Goal: Task Accomplishment & Management: Manage account settings

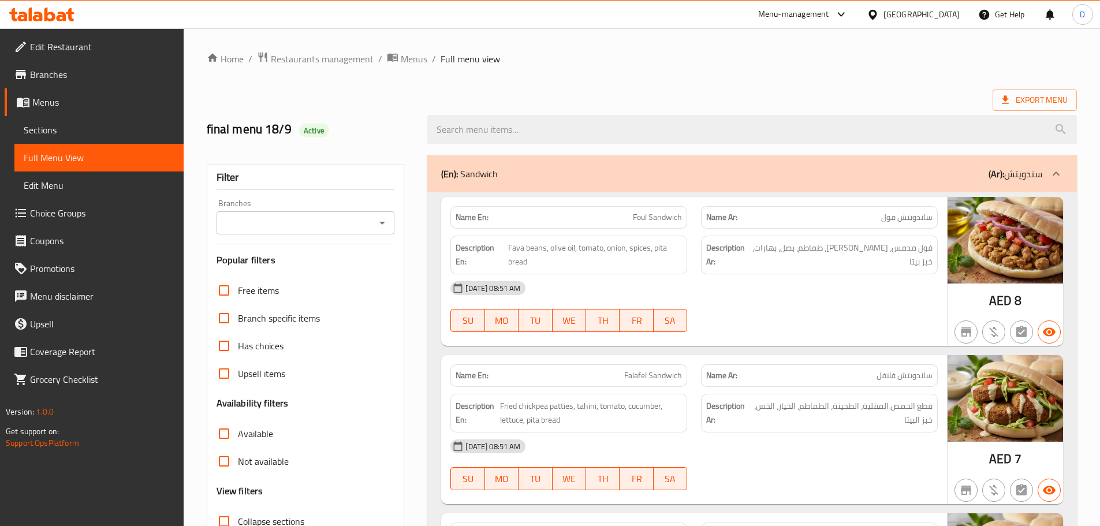
scroll to position [1715, 0]
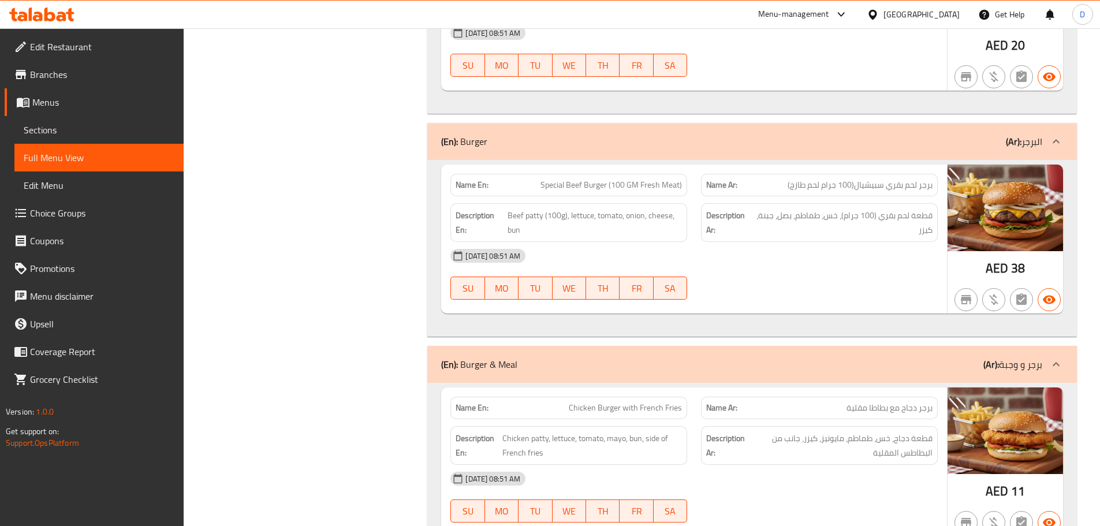
click at [938, 16] on div "United Arab Emirates" at bounding box center [922, 14] width 76 height 13
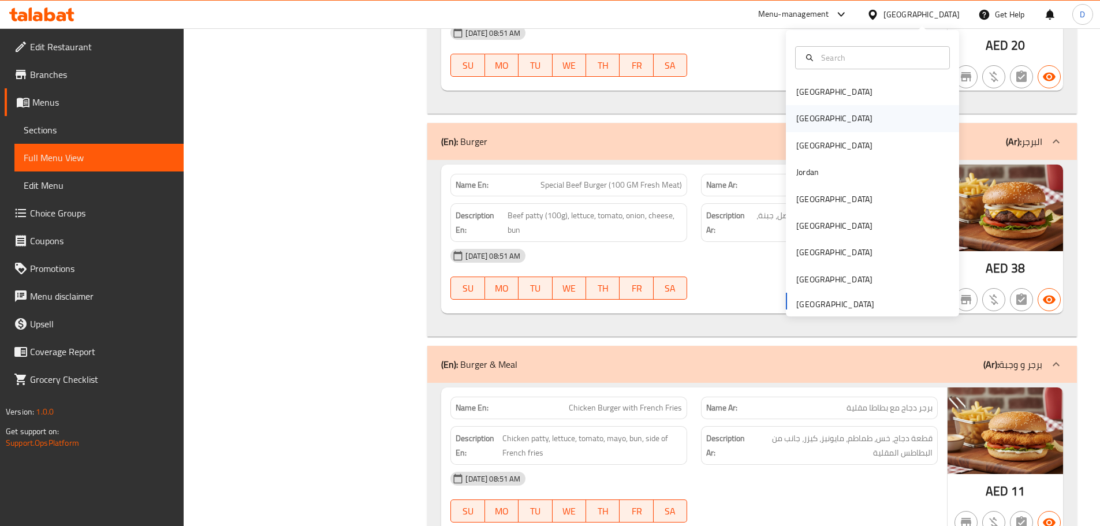
click at [809, 112] on div "[GEOGRAPHIC_DATA]" at bounding box center [834, 118] width 95 height 27
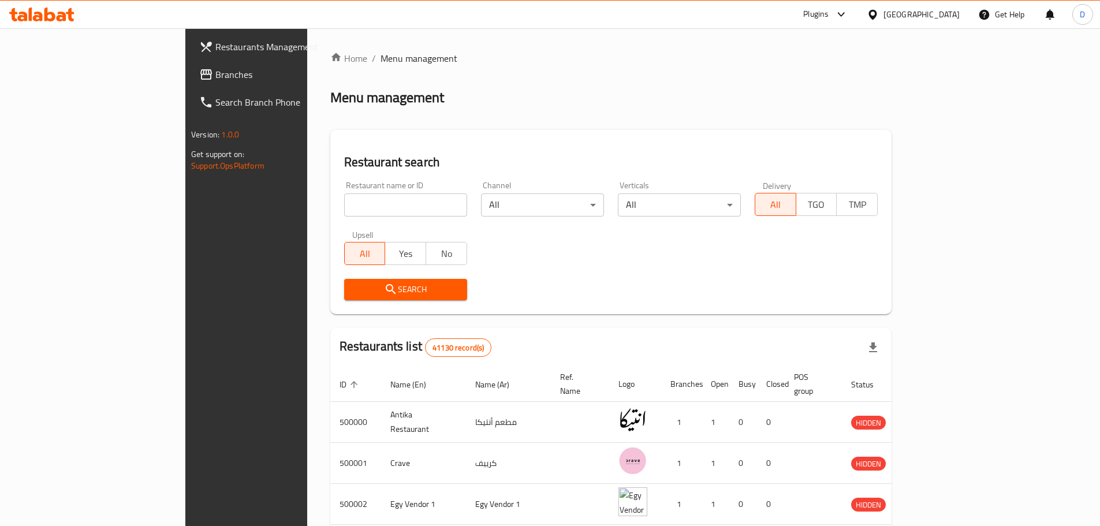
click at [215, 77] on span "Branches" at bounding box center [287, 75] width 144 height 14
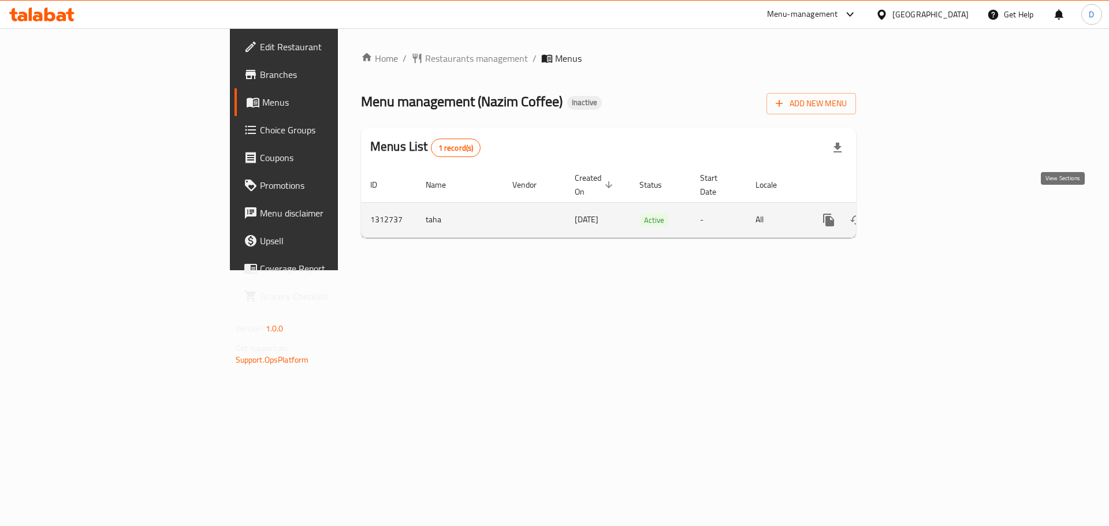
click at [917, 215] on icon "enhanced table" at bounding box center [912, 220] width 10 height 10
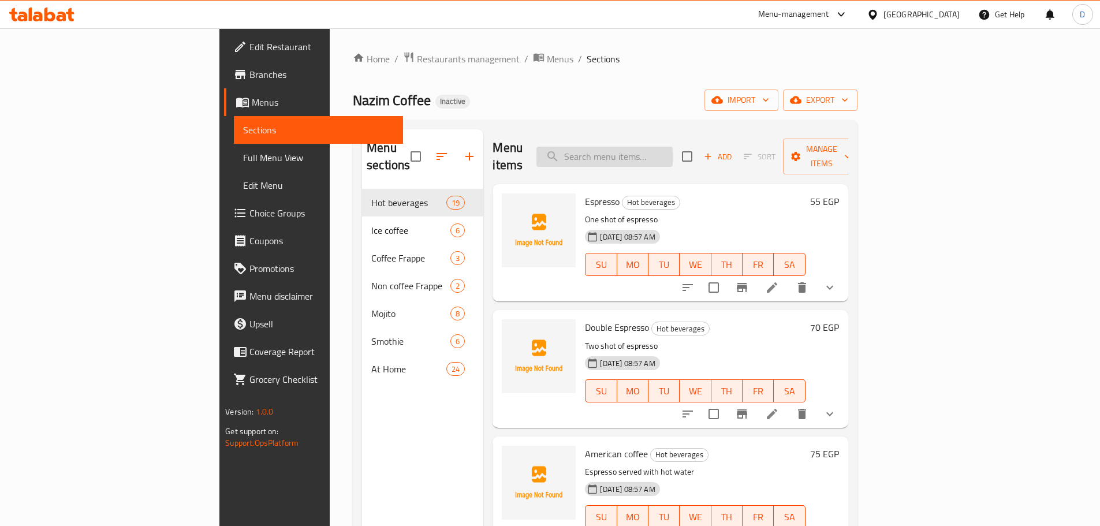
click at [673, 147] on input "search" at bounding box center [605, 157] width 136 height 20
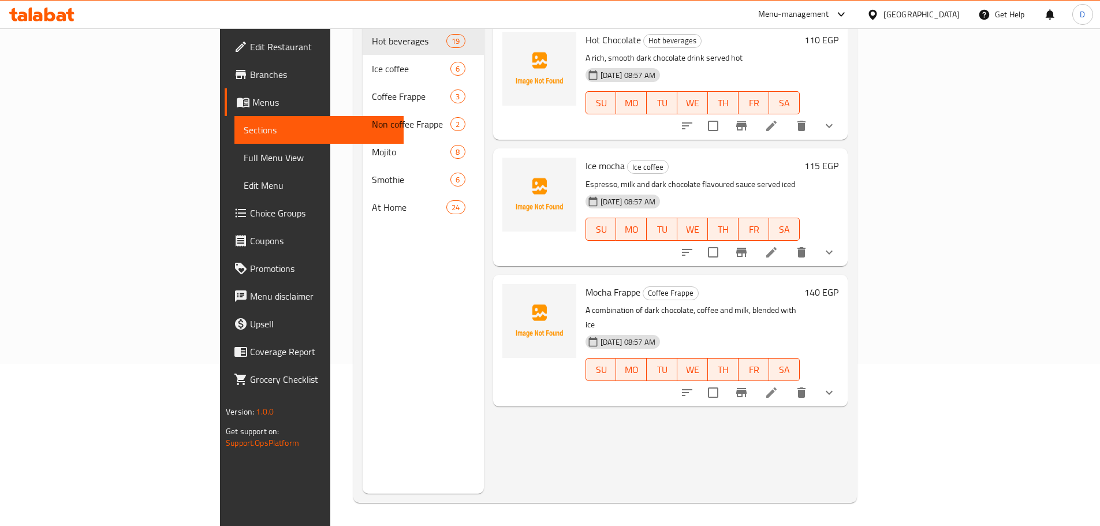
scroll to position [46, 0]
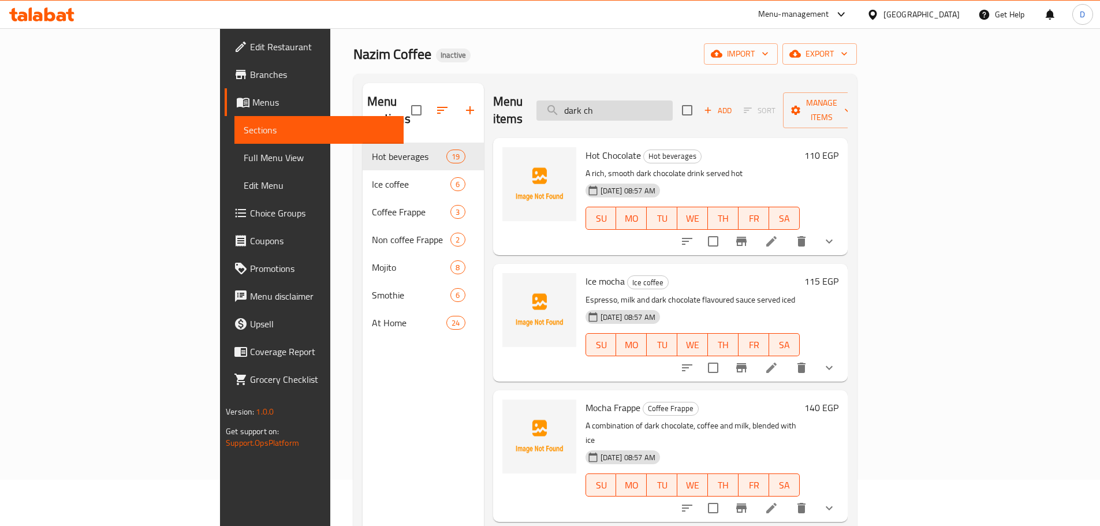
drag, startPoint x: 692, startPoint y: 103, endPoint x: 626, endPoint y: 110, distance: 66.3
click at [626, 110] on input "dark ch" at bounding box center [605, 111] width 136 height 20
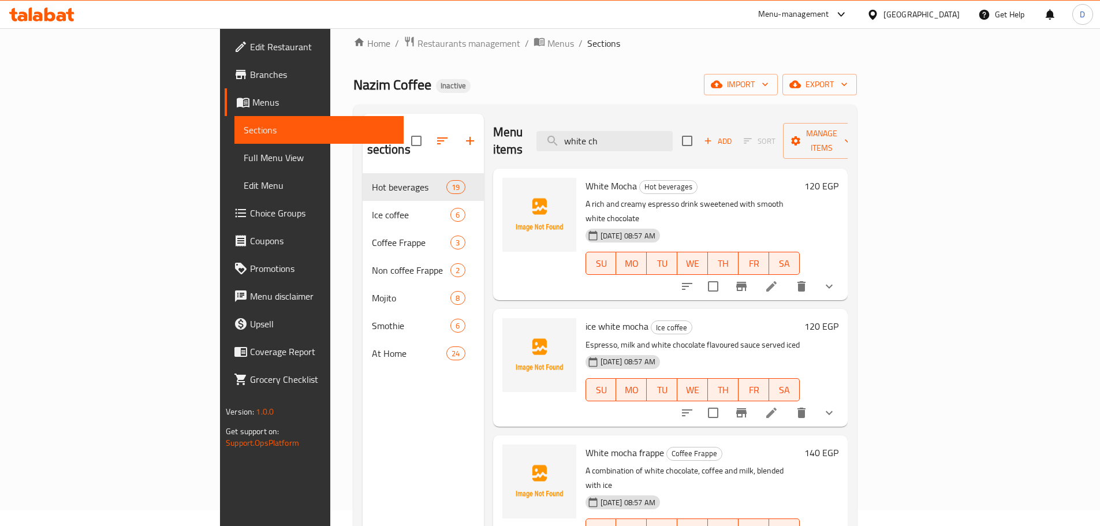
scroll to position [0, 0]
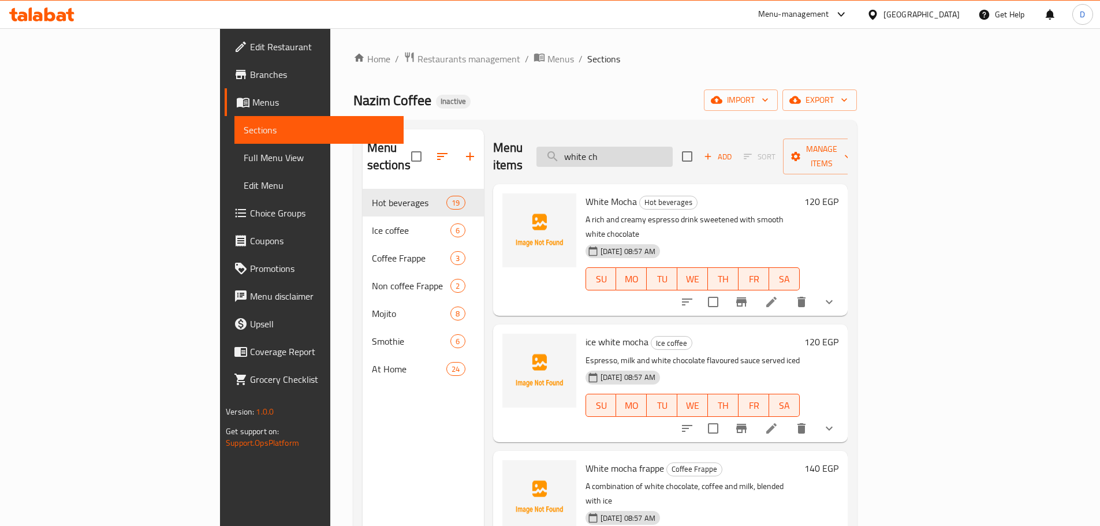
drag, startPoint x: 682, startPoint y: 146, endPoint x: 617, endPoint y: 140, distance: 65.0
click at [617, 147] on input "white ch" at bounding box center [605, 157] width 136 height 20
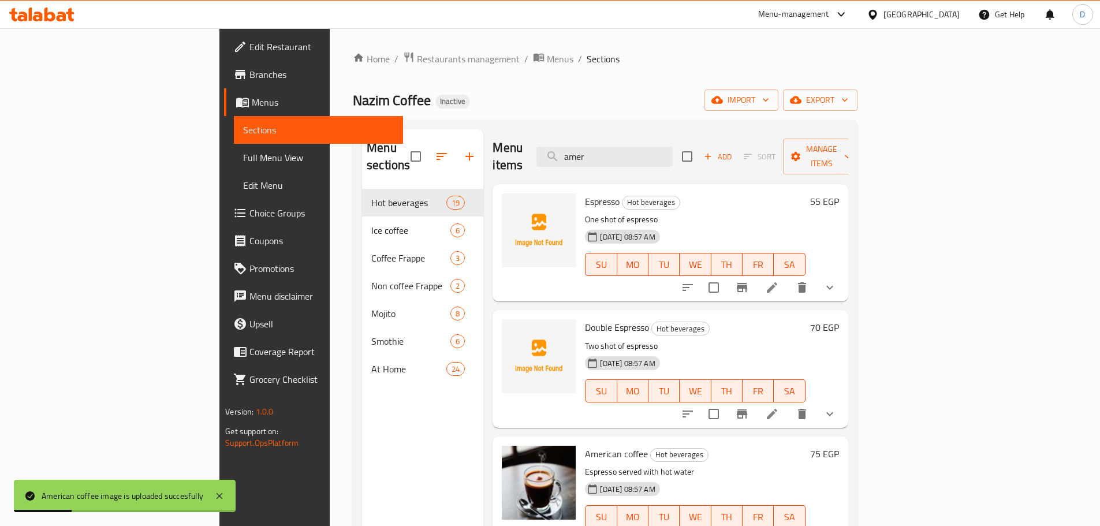
drag, startPoint x: 677, startPoint y: 154, endPoint x: 604, endPoint y: 156, distance: 73.4
click at [604, 156] on div "Menu items amer Add Sort Manage items" at bounding box center [670, 156] width 355 height 55
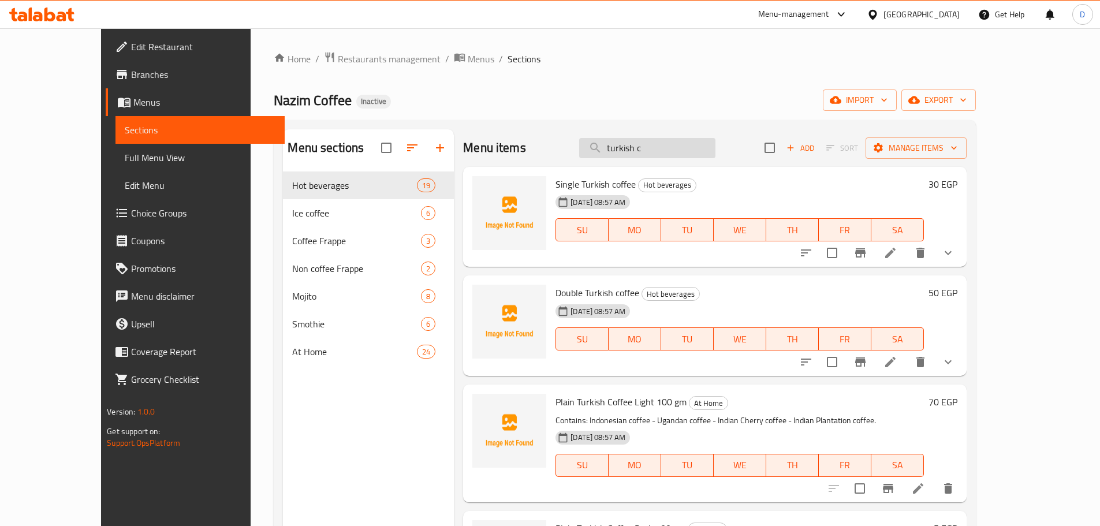
click at [688, 151] on input "turkish c" at bounding box center [647, 148] width 136 height 20
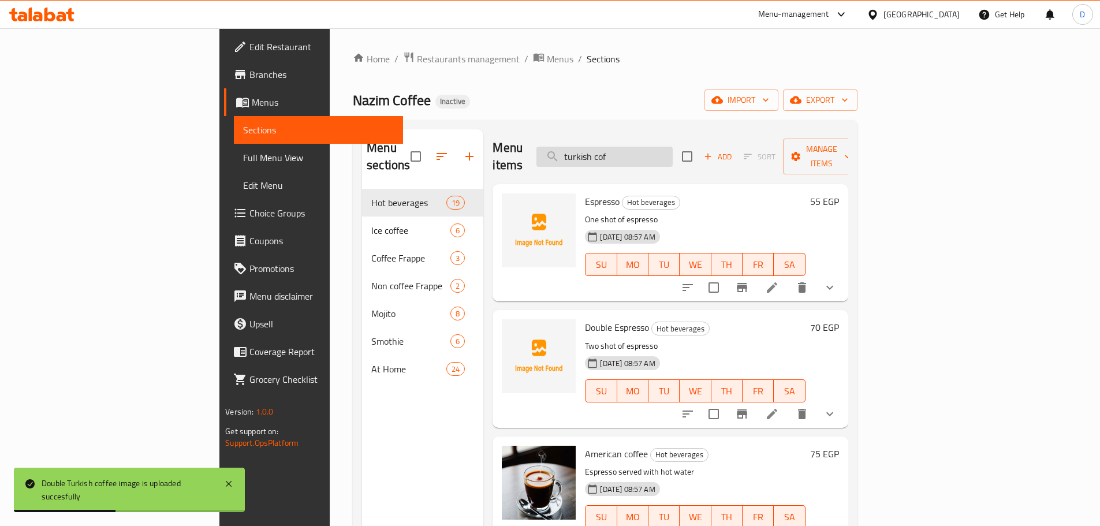
drag, startPoint x: 716, startPoint y: 154, endPoint x: 619, endPoint y: 156, distance: 97.1
click at [619, 156] on input "turkish cof" at bounding box center [605, 157] width 136 height 20
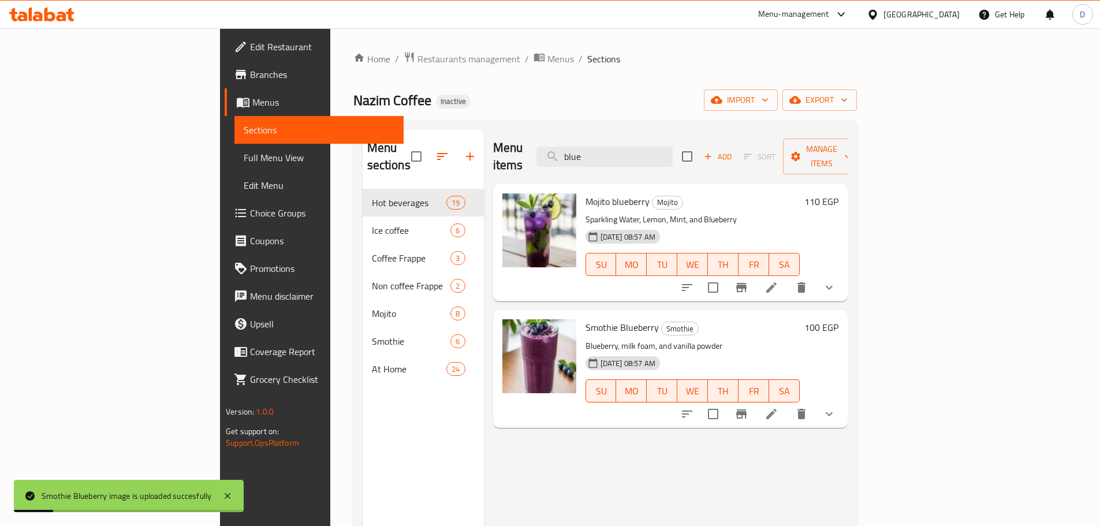
drag, startPoint x: 669, startPoint y: 149, endPoint x: 608, endPoint y: 153, distance: 61.4
click at [608, 153] on div "Menu items blue Add Sort Manage items" at bounding box center [670, 156] width 355 height 55
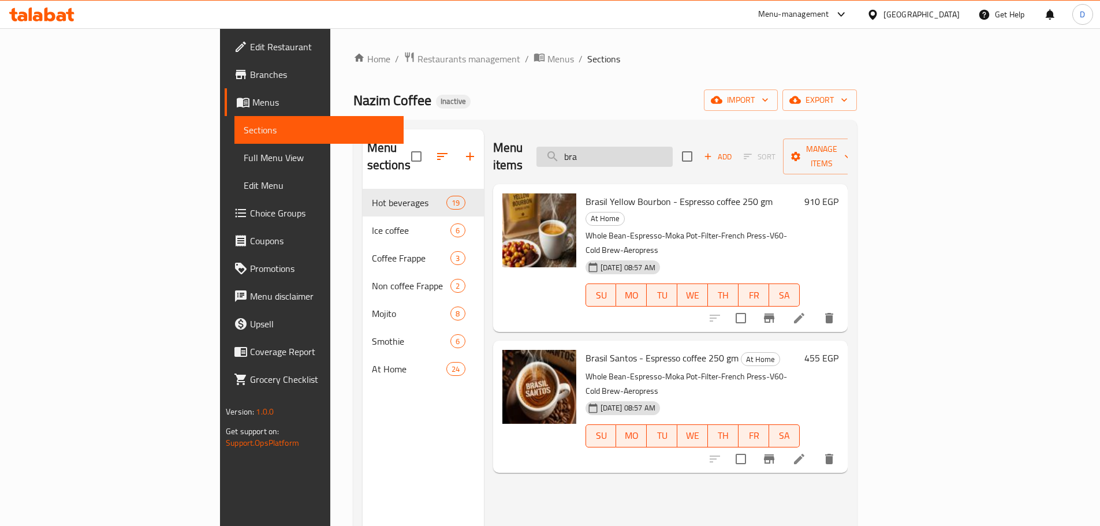
drag, startPoint x: 714, startPoint y: 152, endPoint x: 628, endPoint y: 152, distance: 86.1
click at [628, 152] on input "bra" at bounding box center [605, 157] width 136 height 20
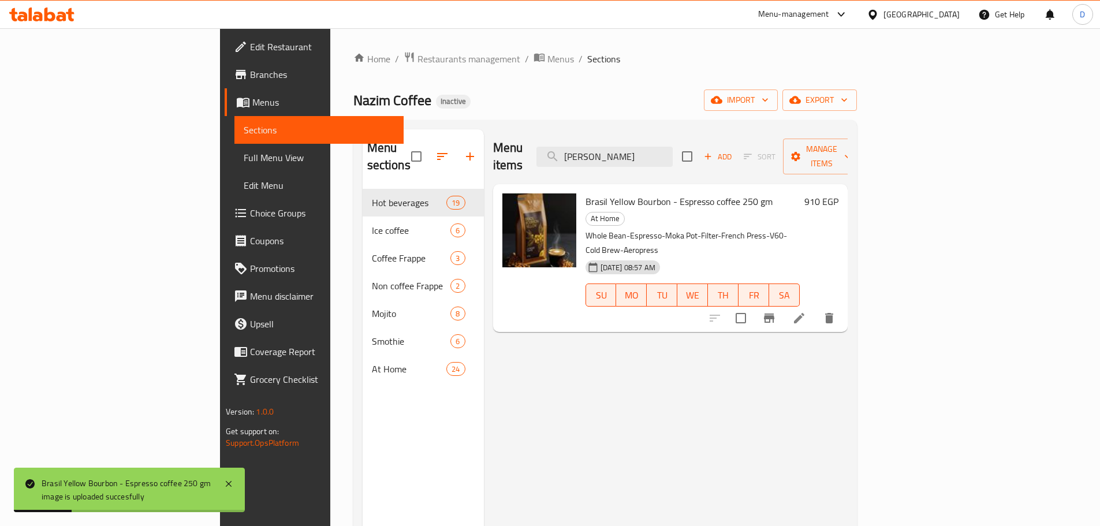
drag, startPoint x: 676, startPoint y: 147, endPoint x: 597, endPoint y: 153, distance: 79.9
click at [597, 153] on div "Menu items [PERSON_NAME] Add Sort Manage items" at bounding box center [670, 156] width 355 height 55
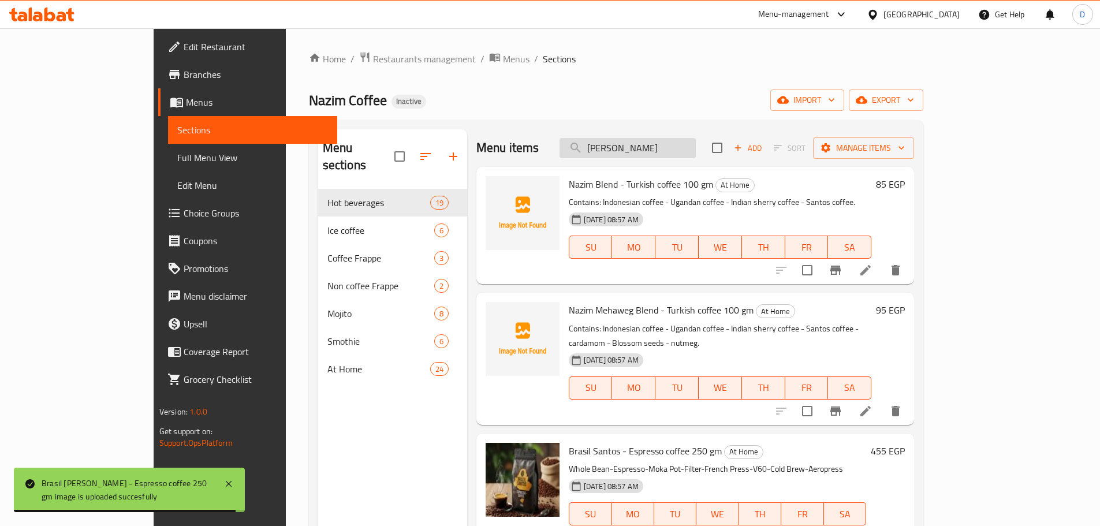
drag, startPoint x: 682, startPoint y: 155, endPoint x: 620, endPoint y: 155, distance: 61.8
click at [620, 155] on input "[PERSON_NAME]" at bounding box center [628, 148] width 136 height 20
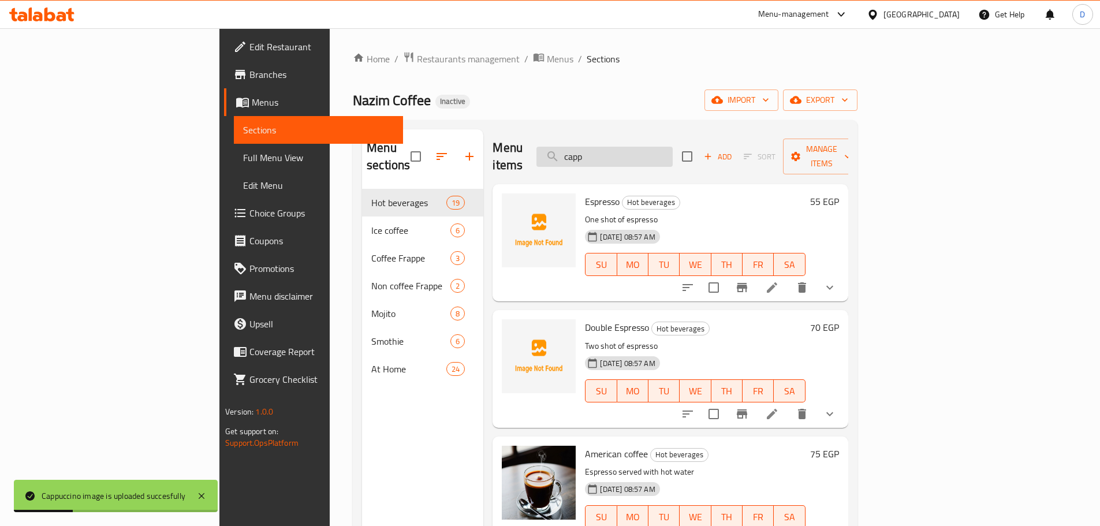
drag, startPoint x: 698, startPoint y: 154, endPoint x: 621, endPoint y: 156, distance: 77.4
click at [621, 156] on input "capp" at bounding box center [605, 157] width 136 height 20
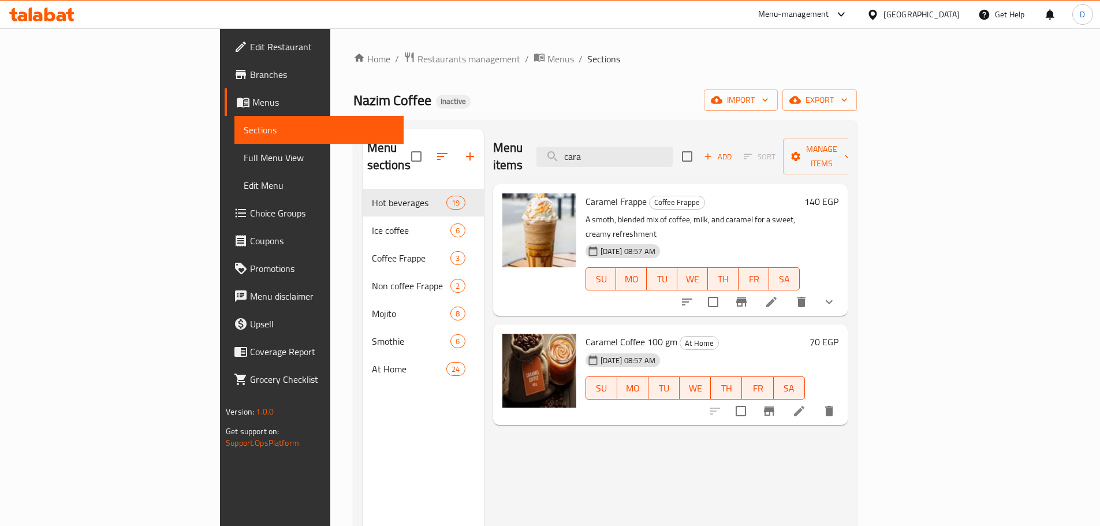
drag, startPoint x: 665, startPoint y: 149, endPoint x: 582, endPoint y: 150, distance: 83.2
click at [582, 150] on div "Menu items cara Add Sort Manage items" at bounding box center [670, 156] width 355 height 55
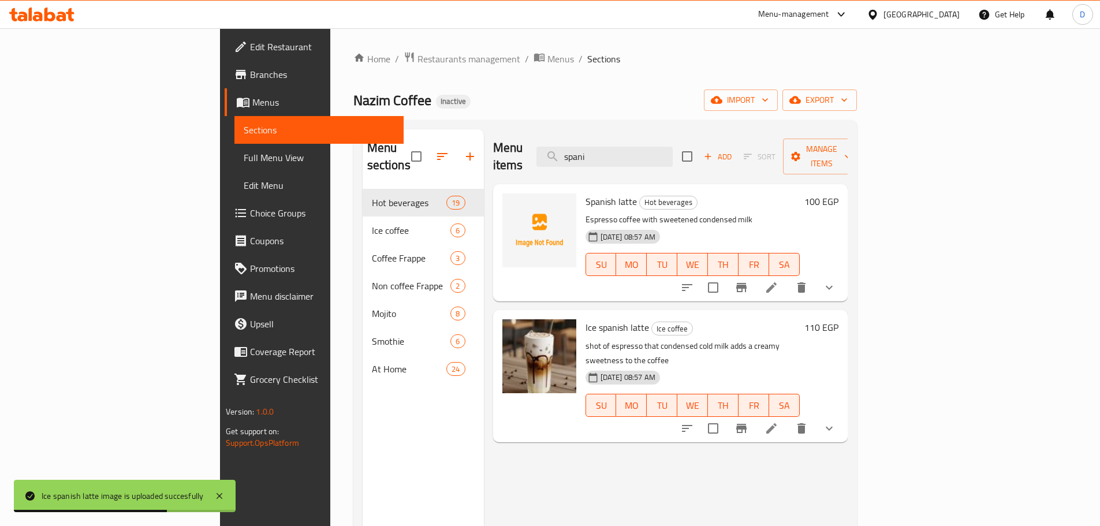
drag, startPoint x: 685, startPoint y: 150, endPoint x: 612, endPoint y: 153, distance: 72.8
click at [612, 153] on div "Menu items spani Add Sort Manage items" at bounding box center [670, 156] width 355 height 55
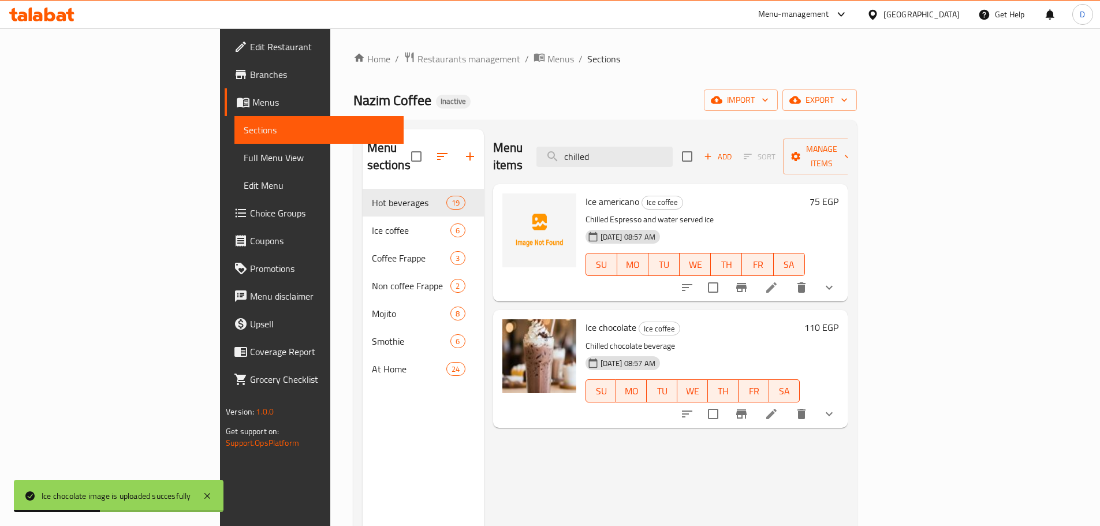
drag, startPoint x: 679, startPoint y: 153, endPoint x: 592, endPoint y: 162, distance: 88.4
click at [592, 162] on div "Menu items chilled Add Sort Manage items" at bounding box center [670, 156] width 355 height 55
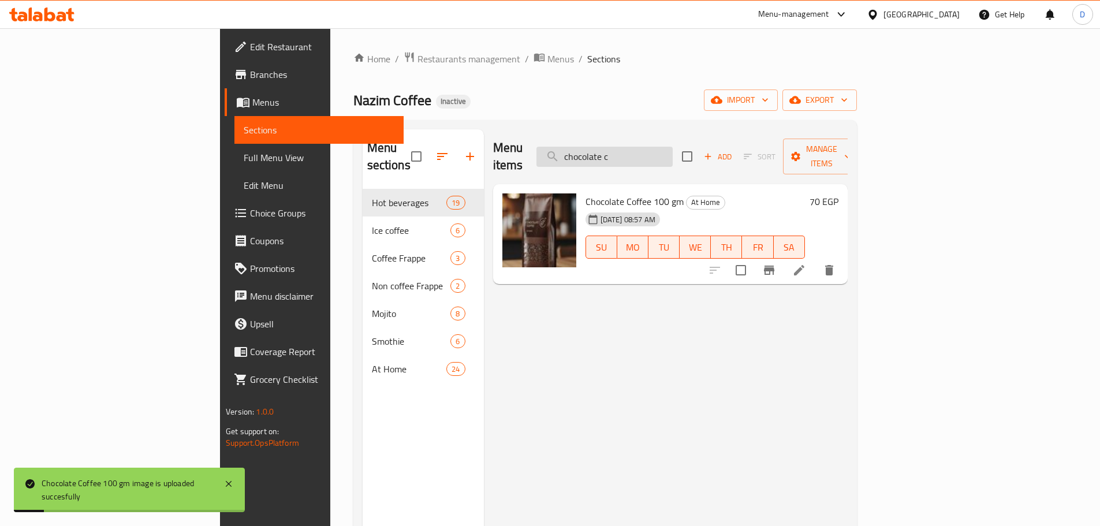
click at [673, 149] on input "chocolate c" at bounding box center [605, 157] width 136 height 20
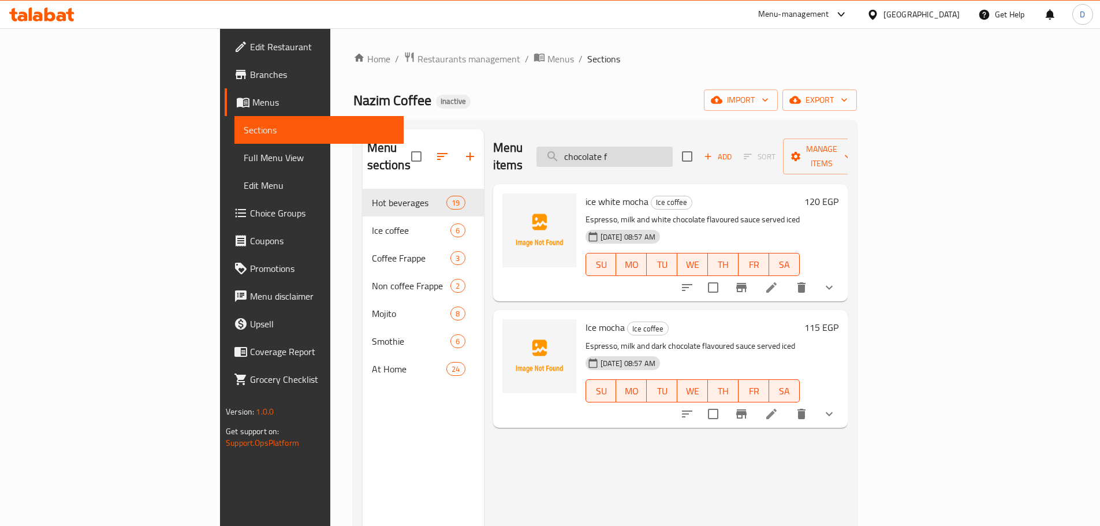
click at [673, 147] on input "chocolate f" at bounding box center [605, 157] width 136 height 20
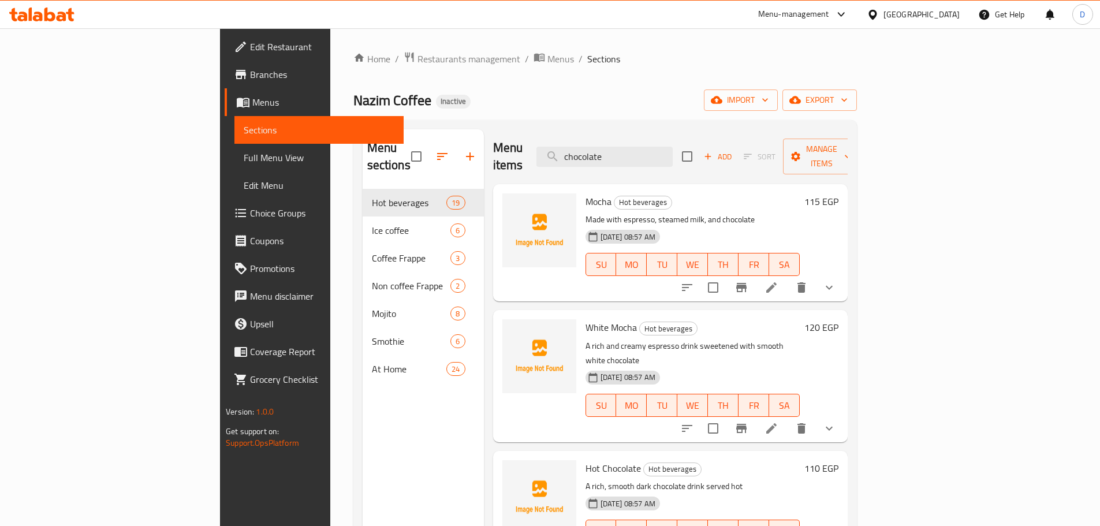
drag, startPoint x: 687, startPoint y: 149, endPoint x: 584, endPoint y: 154, distance: 102.9
click at [584, 154] on div "Menu items chocolate Add Sort Manage items" at bounding box center [670, 156] width 355 height 55
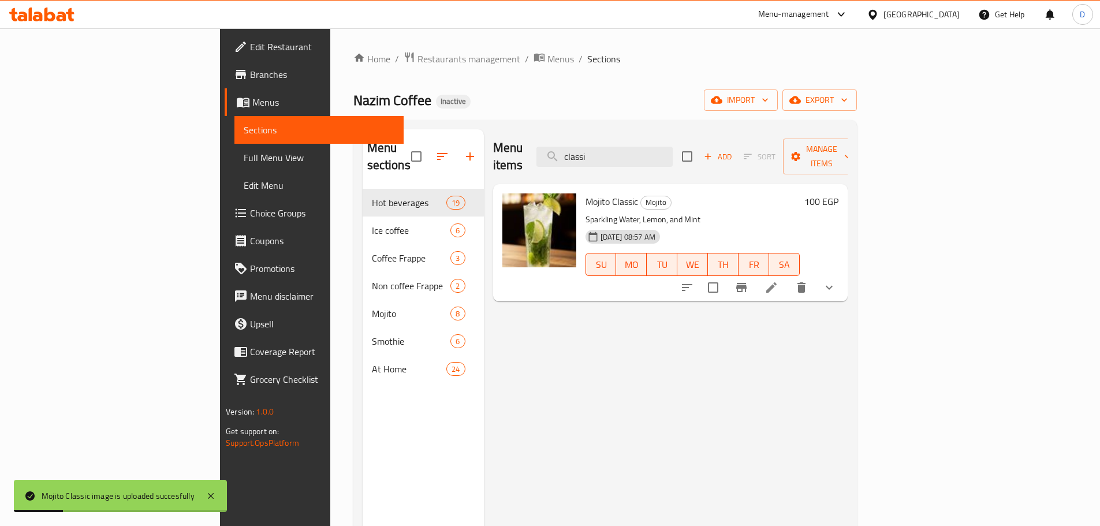
drag, startPoint x: 693, startPoint y: 154, endPoint x: 564, endPoint y: 151, distance: 128.9
click at [564, 151] on div "Menu items classi Add Sort Manage items" at bounding box center [670, 156] width 355 height 55
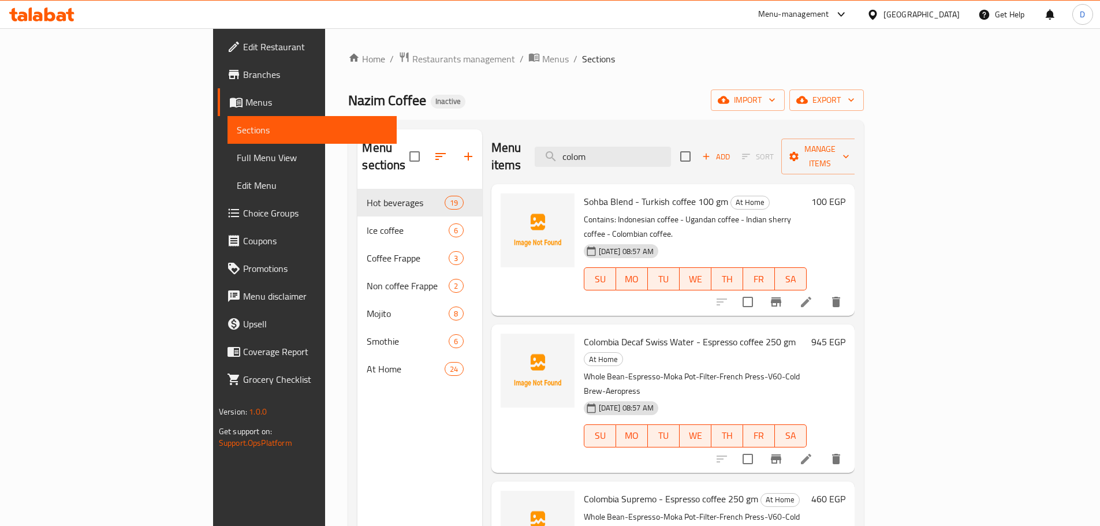
scroll to position [58, 0]
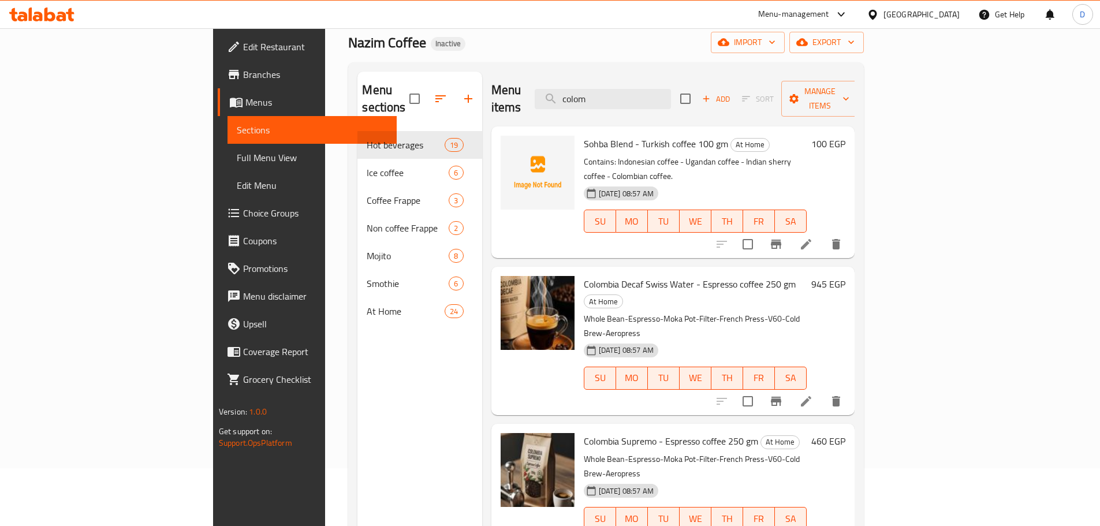
drag, startPoint x: 683, startPoint y: 88, endPoint x: 553, endPoint y: 86, distance: 130.0
click at [553, 86] on div "Menu items colom Add Sort Manage items" at bounding box center [674, 99] width 364 height 55
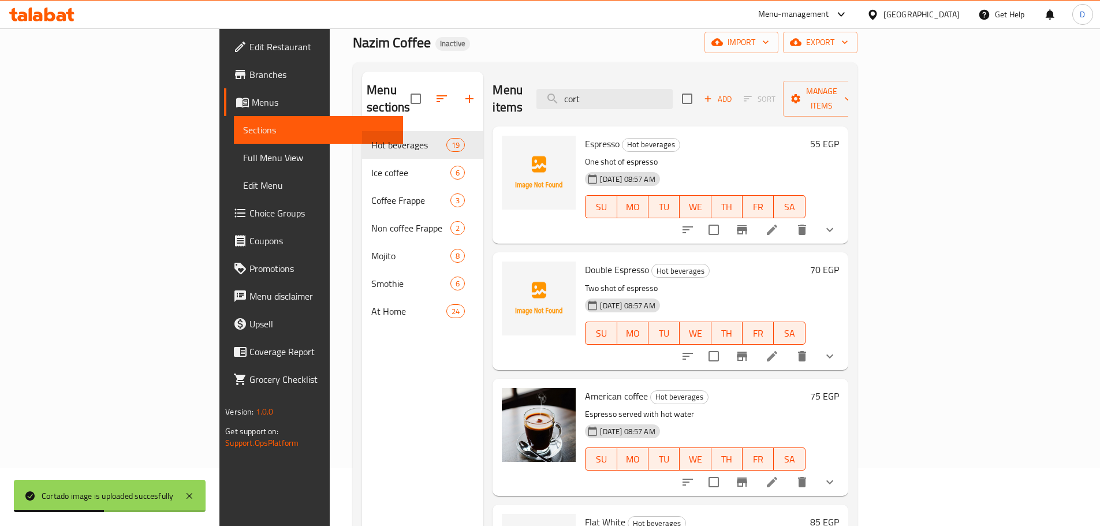
drag, startPoint x: 681, startPoint y: 99, endPoint x: 603, endPoint y: 111, distance: 79.5
click at [603, 111] on div "Menu items cort Add Sort Manage items Espresso Hot beverages One shot of espres…" at bounding box center [666, 335] width 365 height 526
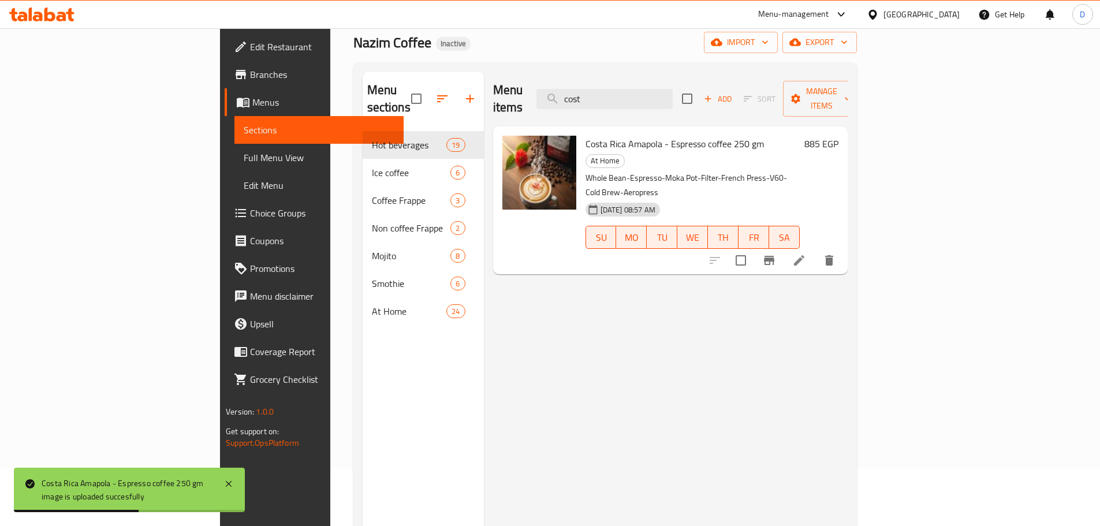
drag, startPoint x: 702, startPoint y: 92, endPoint x: 633, endPoint y: 106, distance: 71.3
click at [633, 106] on div "Menu items cost Add Sort Manage items" at bounding box center [670, 99] width 355 height 55
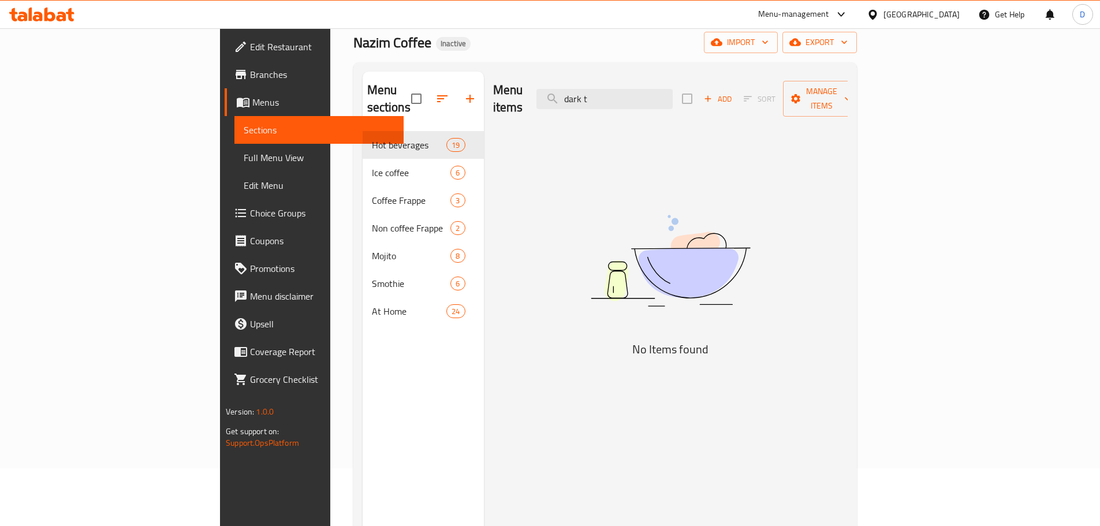
drag, startPoint x: 696, startPoint y: 94, endPoint x: 611, endPoint y: 94, distance: 84.9
click at [611, 94] on div "Menu items dark t Add Sort Manage items" at bounding box center [670, 99] width 355 height 55
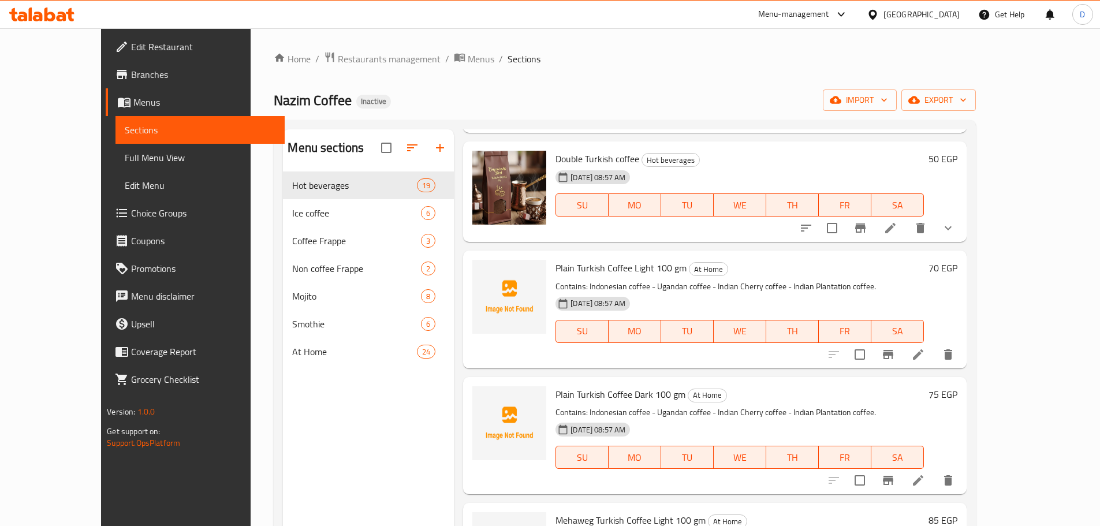
scroll to position [0, 0]
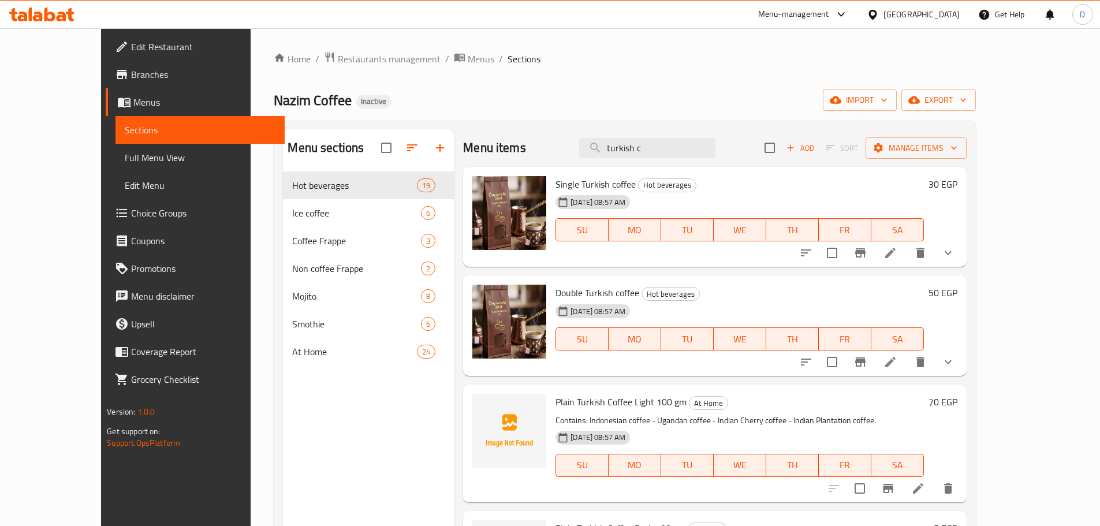
drag, startPoint x: 678, startPoint y: 144, endPoint x: 574, endPoint y: 134, distance: 104.4
click at [574, 134] on div "Menu items turkish c Add Sort Manage items" at bounding box center [714, 148] width 503 height 38
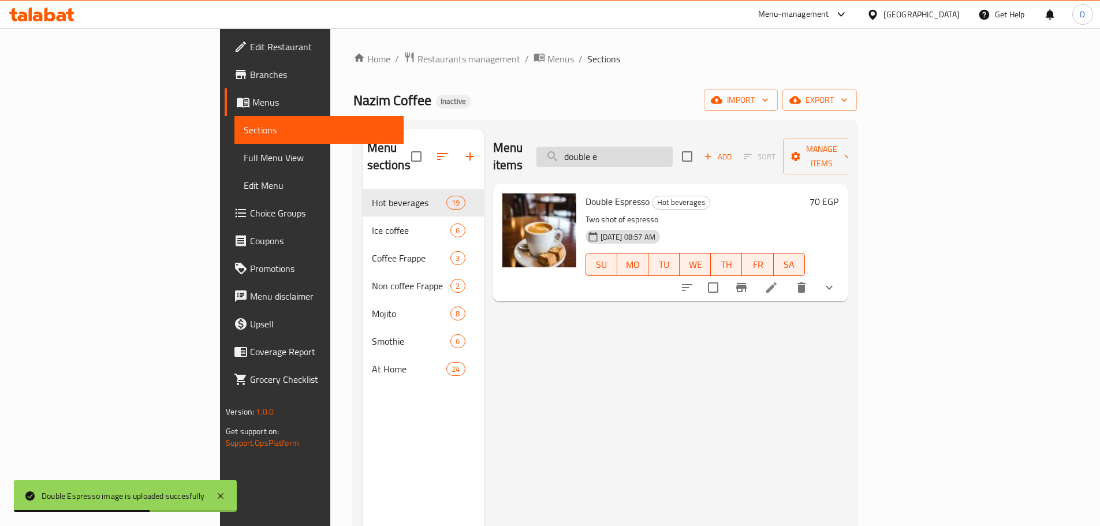
click at [673, 154] on input "double e" at bounding box center [605, 157] width 136 height 20
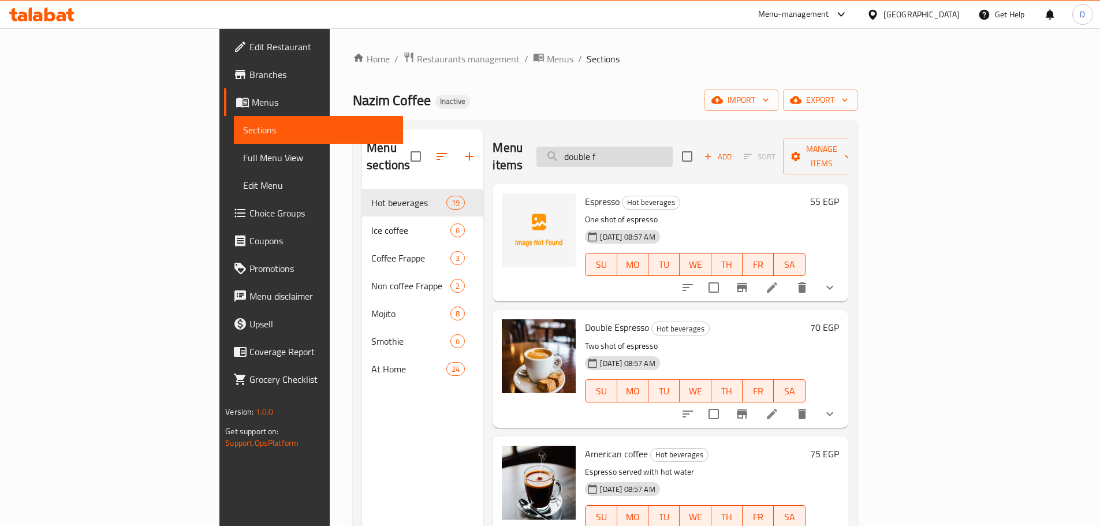
click at [673, 154] on input "double f" at bounding box center [605, 157] width 136 height 20
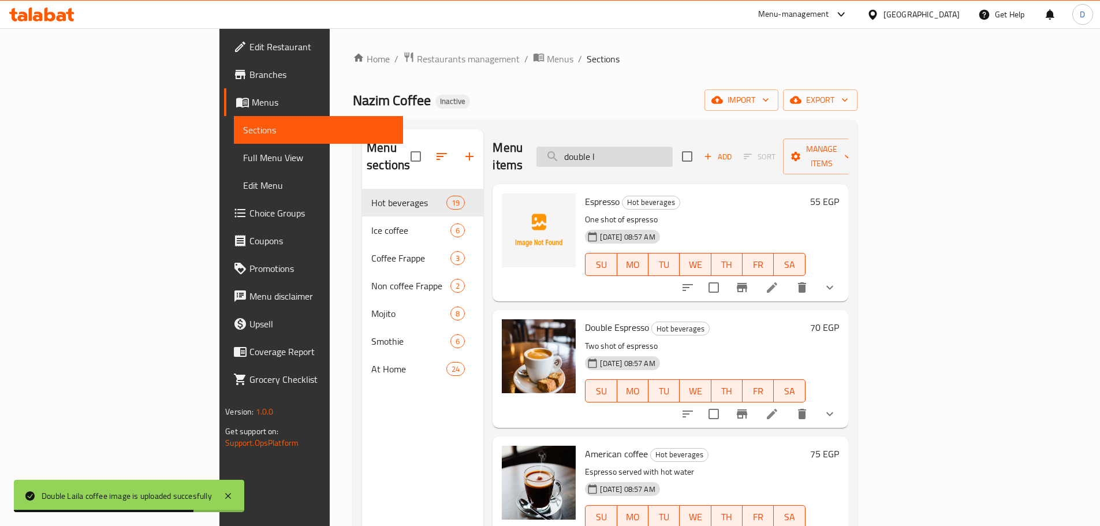
click at [673, 147] on input "double l" at bounding box center [605, 157] width 136 height 20
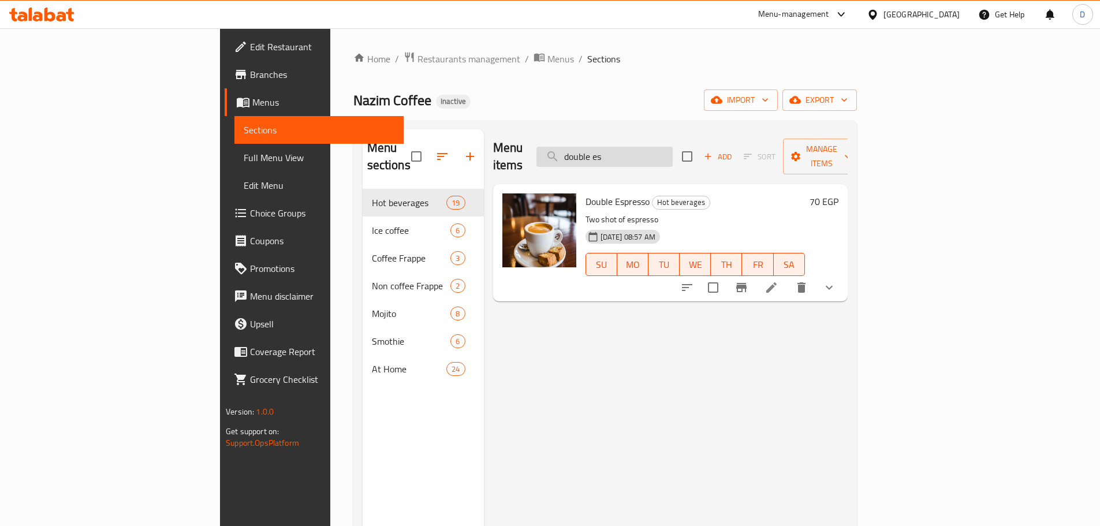
click at [673, 148] on input "double es" at bounding box center [605, 157] width 136 height 20
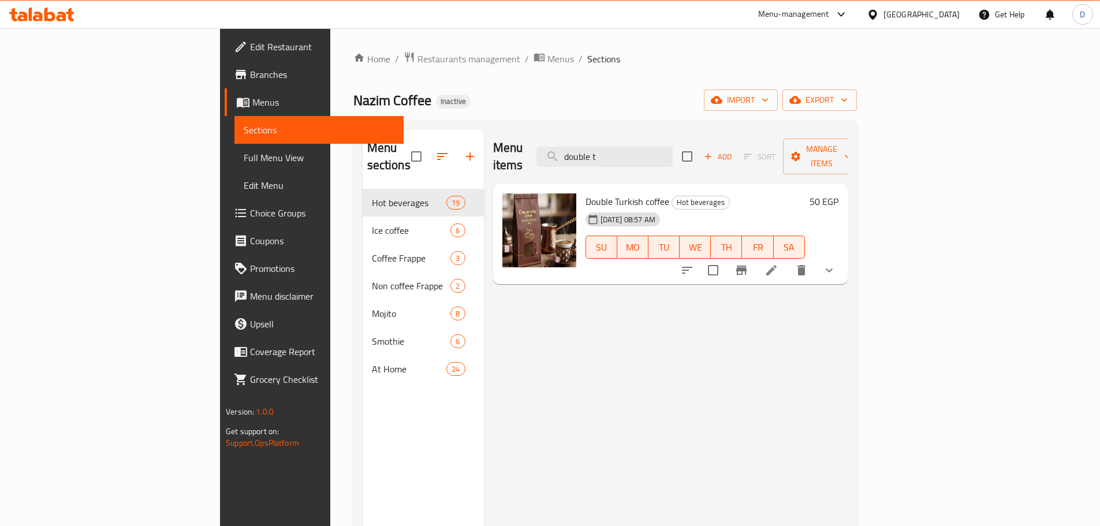
drag, startPoint x: 690, startPoint y: 155, endPoint x: 582, endPoint y: 163, distance: 108.3
click at [582, 163] on div "Menu items double t Add Sort Manage items" at bounding box center [670, 156] width 355 height 55
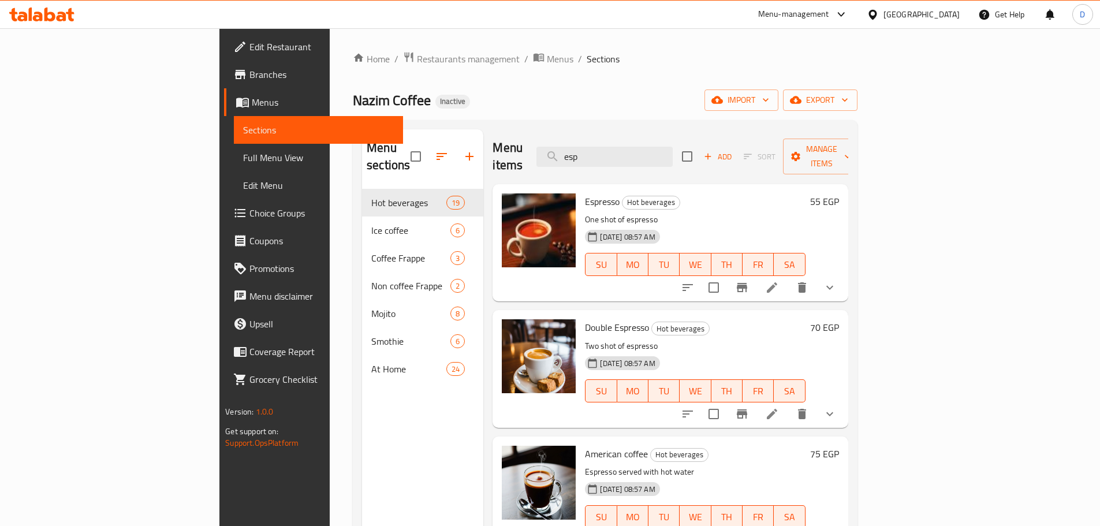
drag, startPoint x: 694, startPoint y: 153, endPoint x: 635, endPoint y: 159, distance: 58.7
click at [635, 159] on div "Menu items esp Add Sort Manage items" at bounding box center [670, 156] width 355 height 55
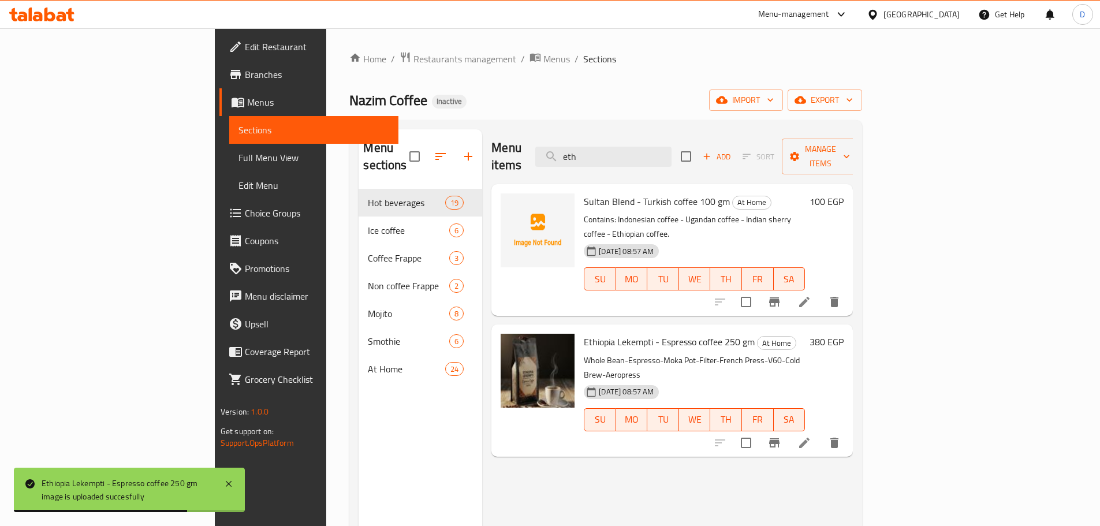
drag, startPoint x: 671, startPoint y: 147, endPoint x: 612, endPoint y: 141, distance: 59.8
click at [612, 141] on div "Menu items eth Add Sort Manage items" at bounding box center [673, 156] width 362 height 55
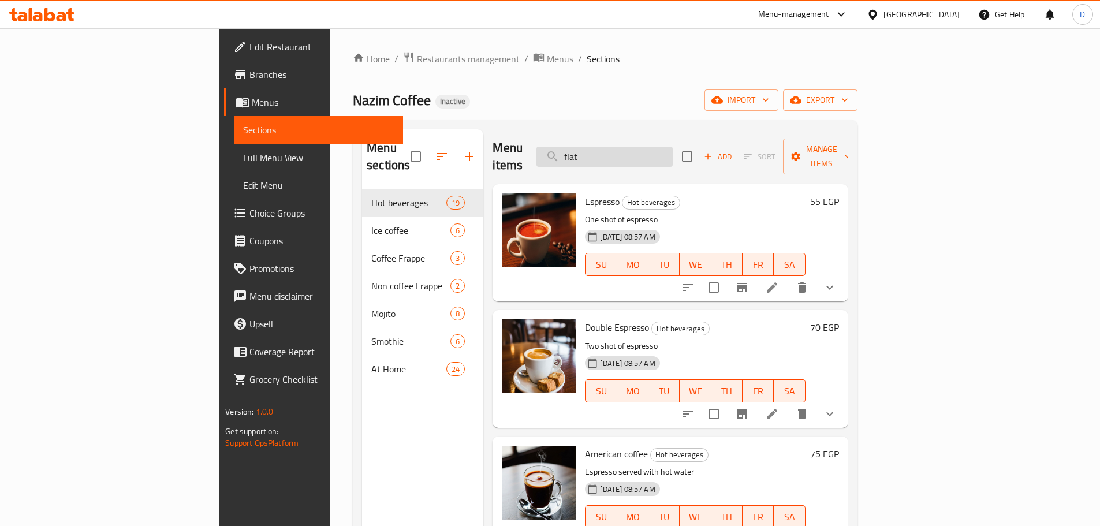
drag, startPoint x: 683, startPoint y: 146, endPoint x: 623, endPoint y: 147, distance: 60.1
click at [623, 147] on input "flat" at bounding box center [605, 157] width 136 height 20
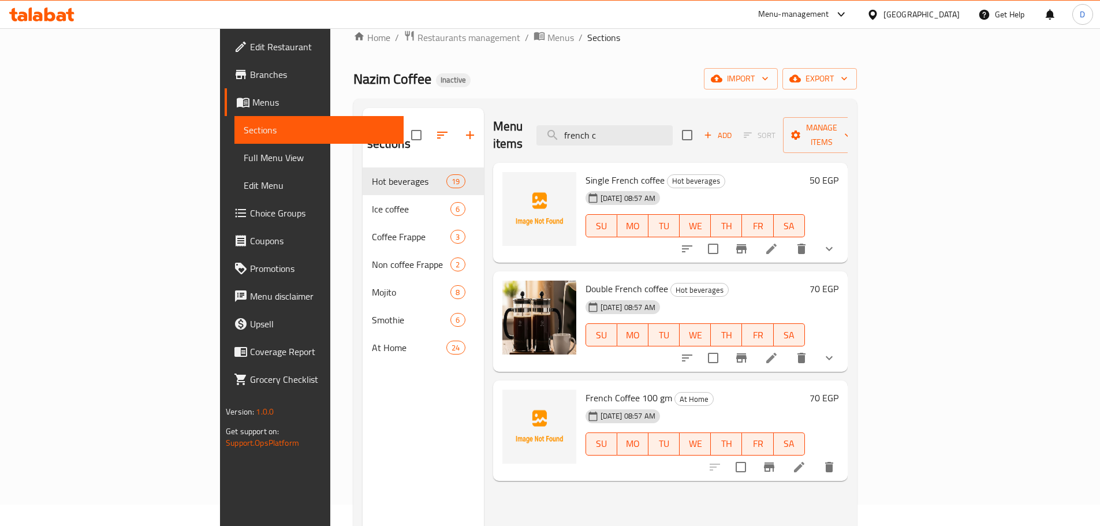
scroll to position [58, 0]
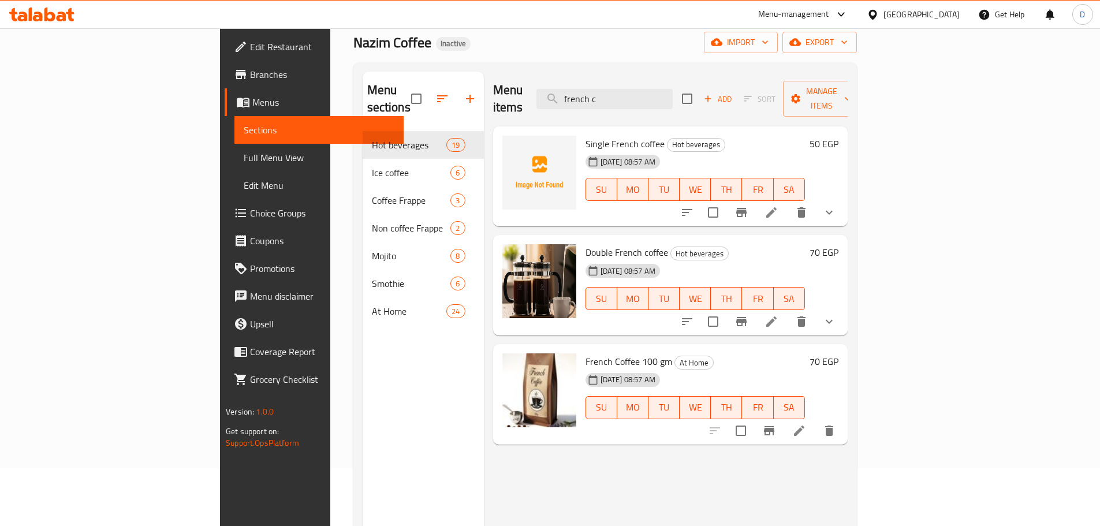
drag, startPoint x: 689, startPoint y: 88, endPoint x: 581, endPoint y: 101, distance: 109.3
click at [581, 101] on div "Menu items french c Add Sort Manage items" at bounding box center [670, 99] width 355 height 55
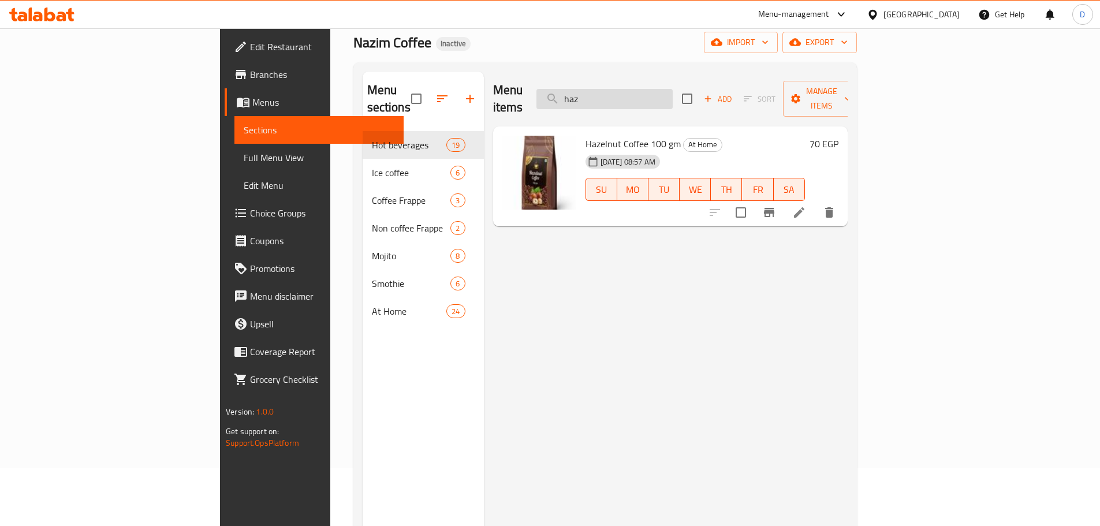
drag, startPoint x: 670, startPoint y: 83, endPoint x: 617, endPoint y: 84, distance: 52.6
click at [617, 89] on input "haz" at bounding box center [605, 99] width 136 height 20
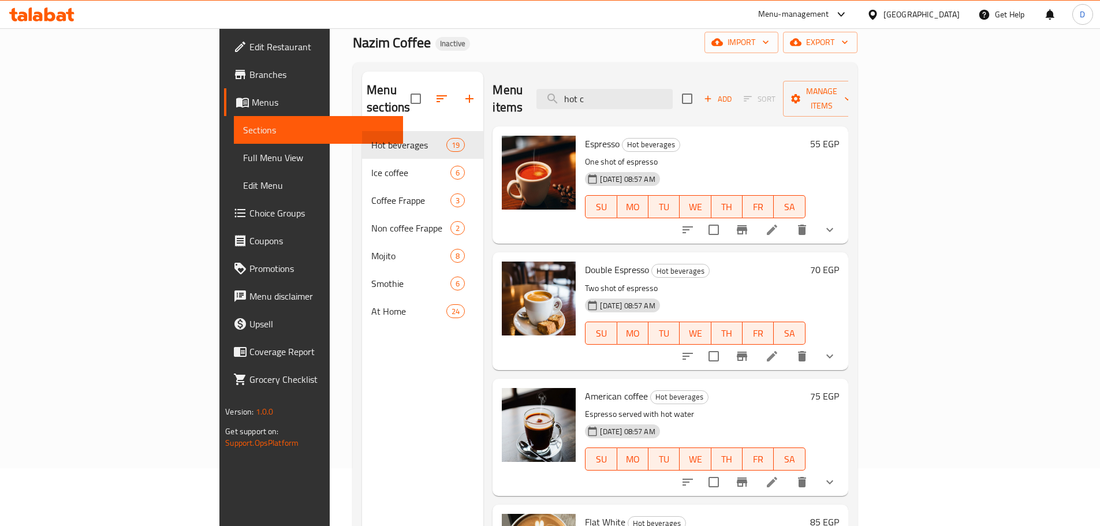
drag, startPoint x: 675, startPoint y: 94, endPoint x: 604, endPoint y: 91, distance: 71.1
click at [604, 91] on div "Menu items hot c Add Sort Manage items" at bounding box center [670, 99] width 355 height 55
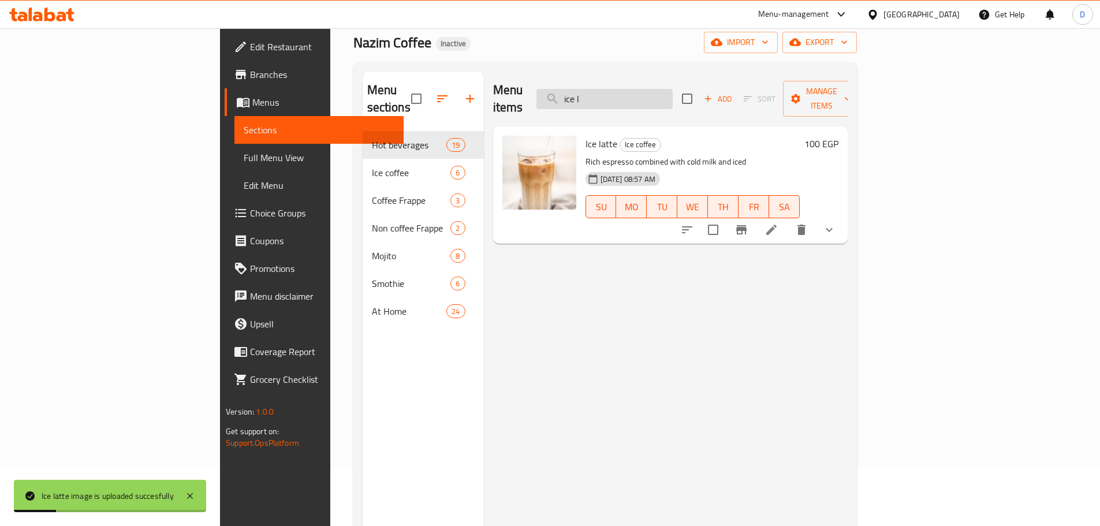
click at [673, 89] on input "ice l" at bounding box center [605, 99] width 136 height 20
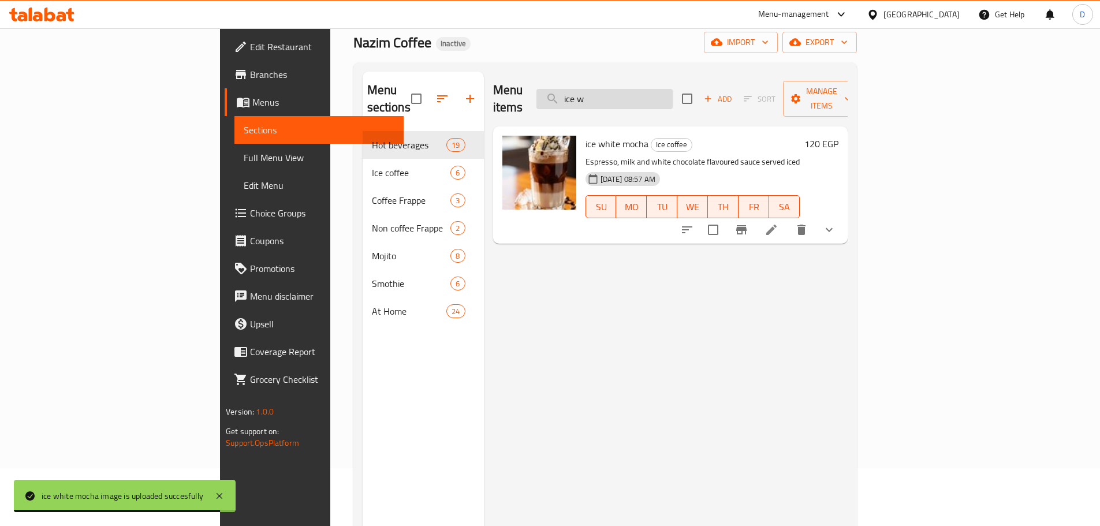
click at [673, 96] on input "ice w" at bounding box center [605, 99] width 136 height 20
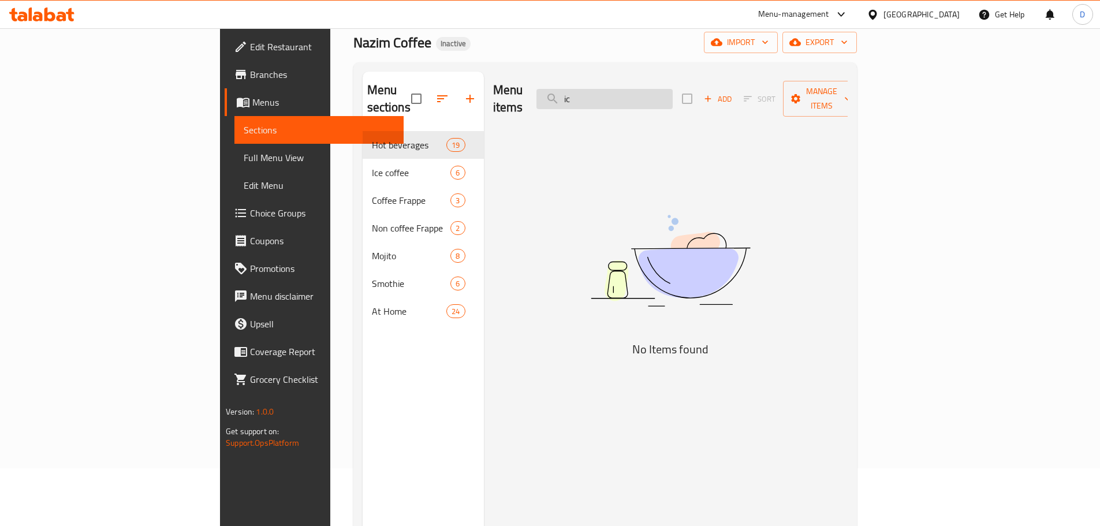
type input "i"
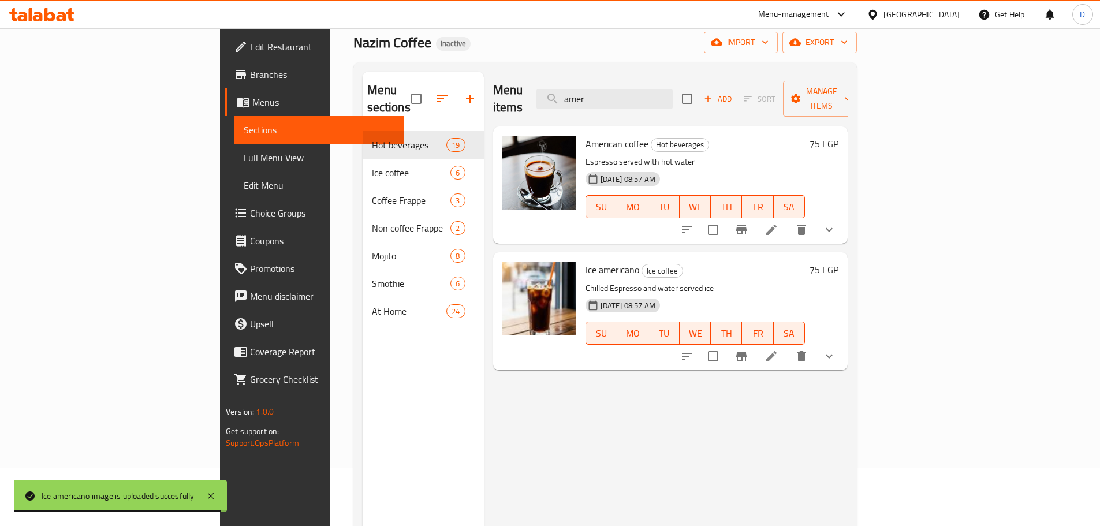
drag, startPoint x: 678, startPoint y: 90, endPoint x: 633, endPoint y: 102, distance: 46.7
click at [633, 102] on div "Menu items amer Add Sort Manage items" at bounding box center [670, 99] width 355 height 55
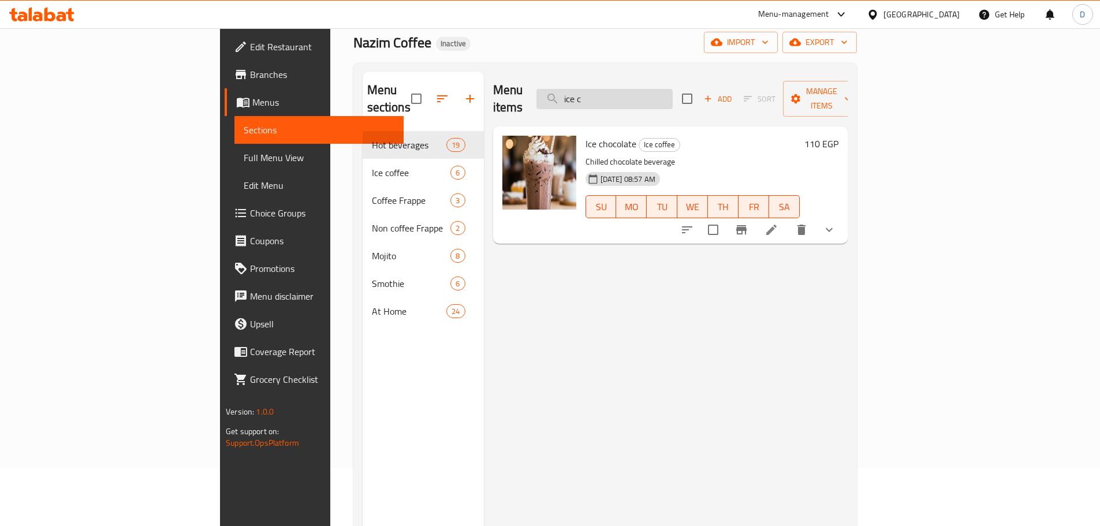
click at [673, 98] on input "ice c" at bounding box center [605, 99] width 136 height 20
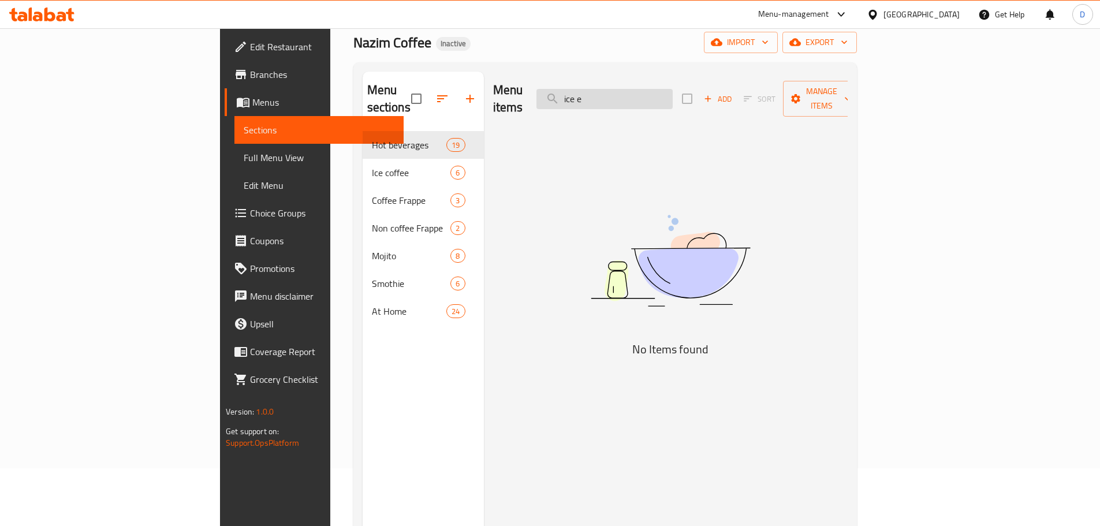
drag, startPoint x: 656, startPoint y: 93, endPoint x: 653, endPoint y: 107, distance: 14.2
click at [656, 94] on input "ice e" at bounding box center [605, 99] width 136 height 20
type input "iced e"
drag, startPoint x: 706, startPoint y: 90, endPoint x: 599, endPoint y: 92, distance: 106.9
click at [599, 92] on div "Menu items iced e Add Sort Manage items" at bounding box center [670, 99] width 355 height 55
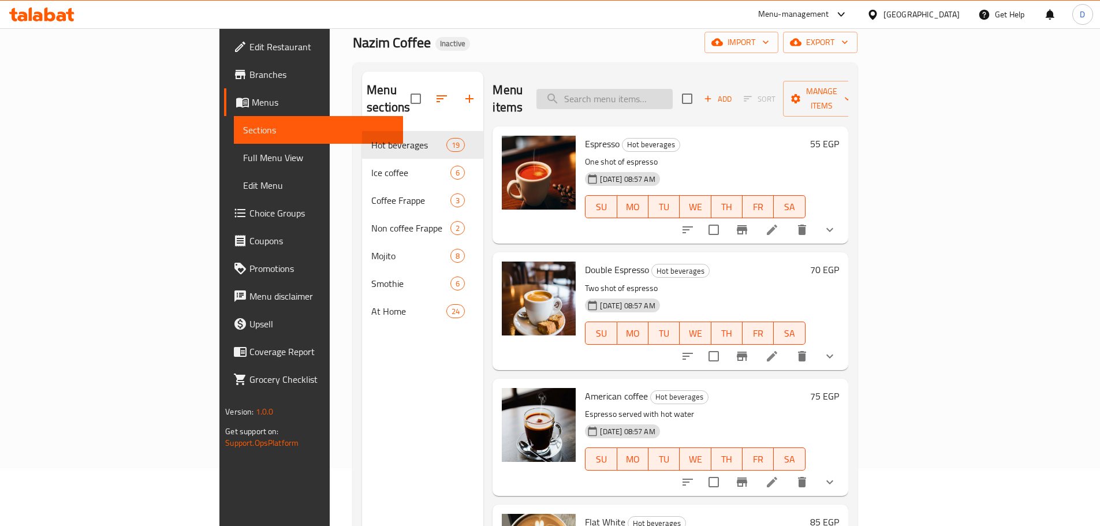
click at [670, 93] on input "search" at bounding box center [605, 99] width 136 height 20
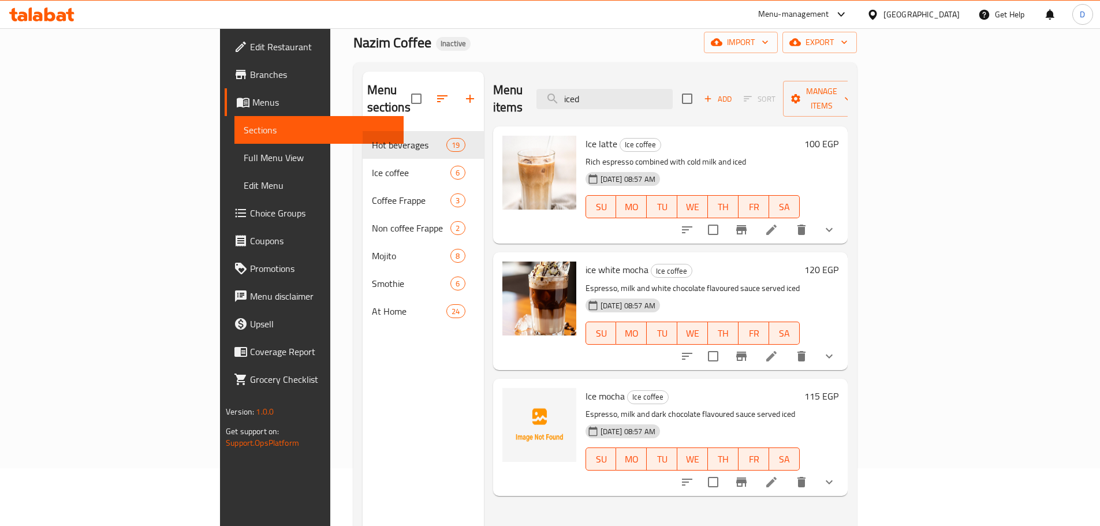
drag, startPoint x: 669, startPoint y: 91, endPoint x: 566, endPoint y: 92, distance: 103.4
click at [566, 92] on div "Menu items iced Add Sort Manage items" at bounding box center [670, 99] width 355 height 55
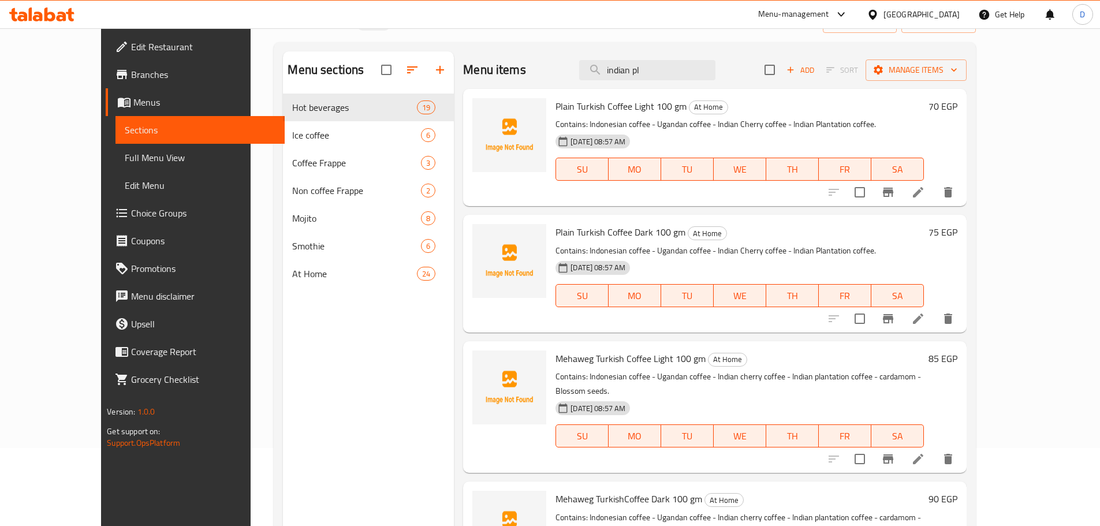
scroll to position [0, 0]
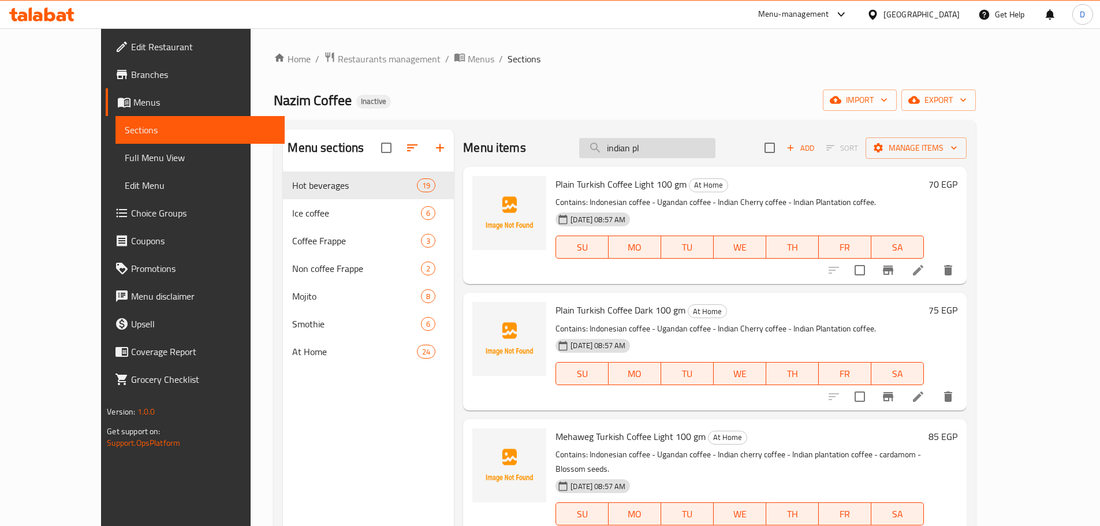
drag, startPoint x: 677, startPoint y: 150, endPoint x: 621, endPoint y: 150, distance: 56.0
click at [621, 150] on input "indian pl" at bounding box center [647, 148] width 136 height 20
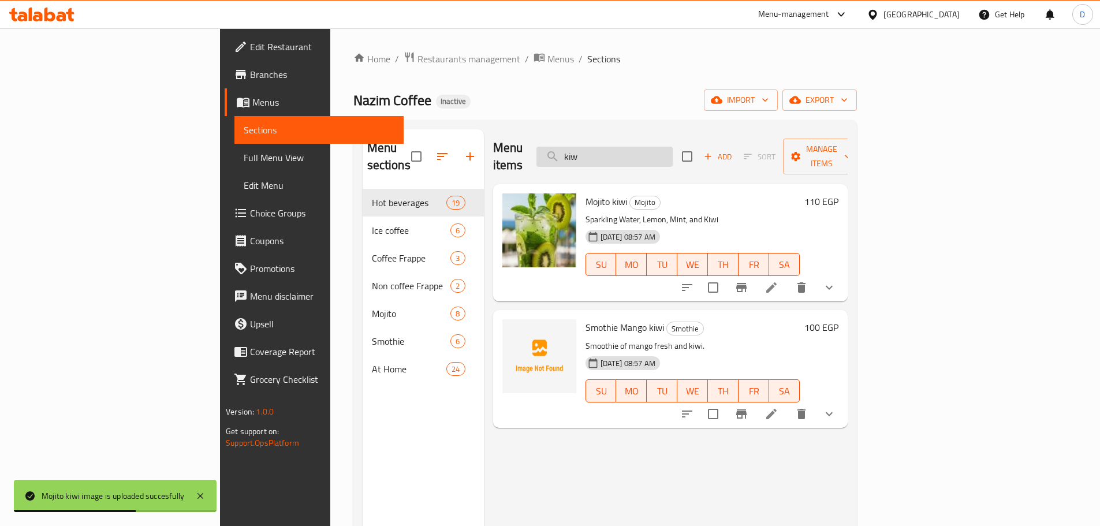
drag, startPoint x: 665, startPoint y: 145, endPoint x: 618, endPoint y: 147, distance: 46.8
click at [618, 147] on input "kiw" at bounding box center [605, 157] width 136 height 20
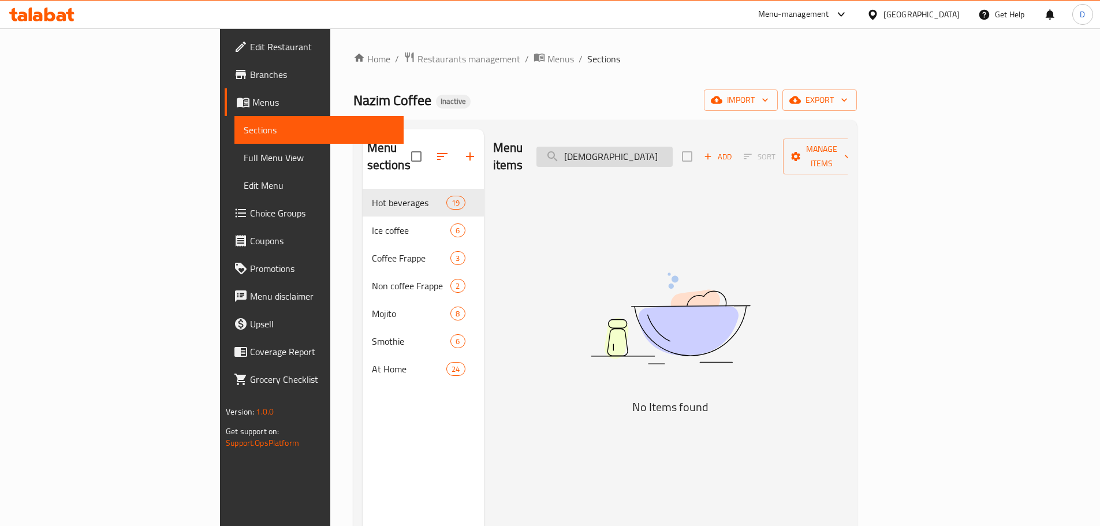
drag, startPoint x: 719, startPoint y: 156, endPoint x: 620, endPoint y: 157, distance: 99.4
click at [620, 157] on input "[DEMOGRAPHIC_DATA]" at bounding box center [605, 157] width 136 height 20
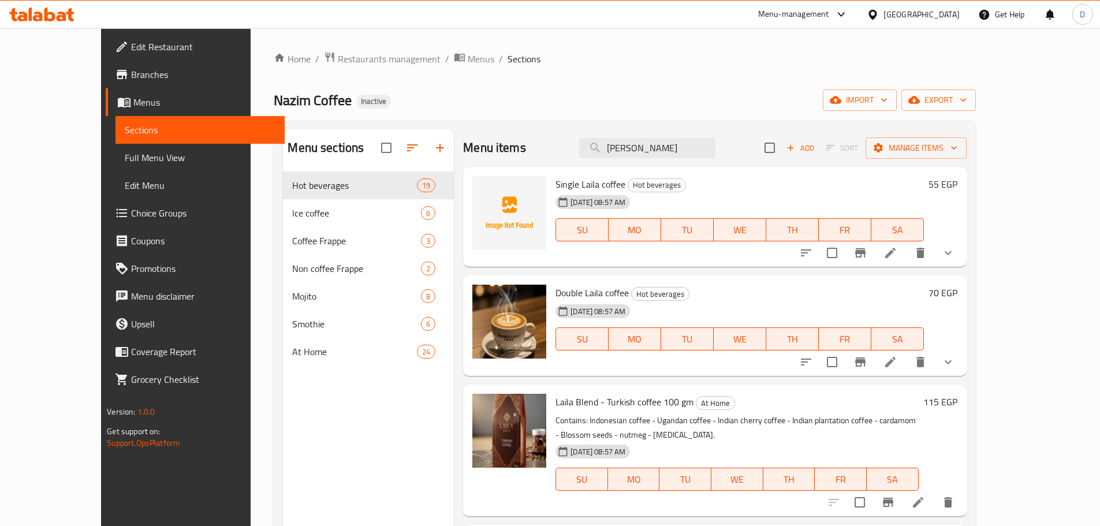
drag, startPoint x: 612, startPoint y: 152, endPoint x: 598, endPoint y: 152, distance: 13.3
click at [598, 152] on div "Menu items [PERSON_NAME] Add Sort Manage items" at bounding box center [714, 148] width 503 height 38
type input "k"
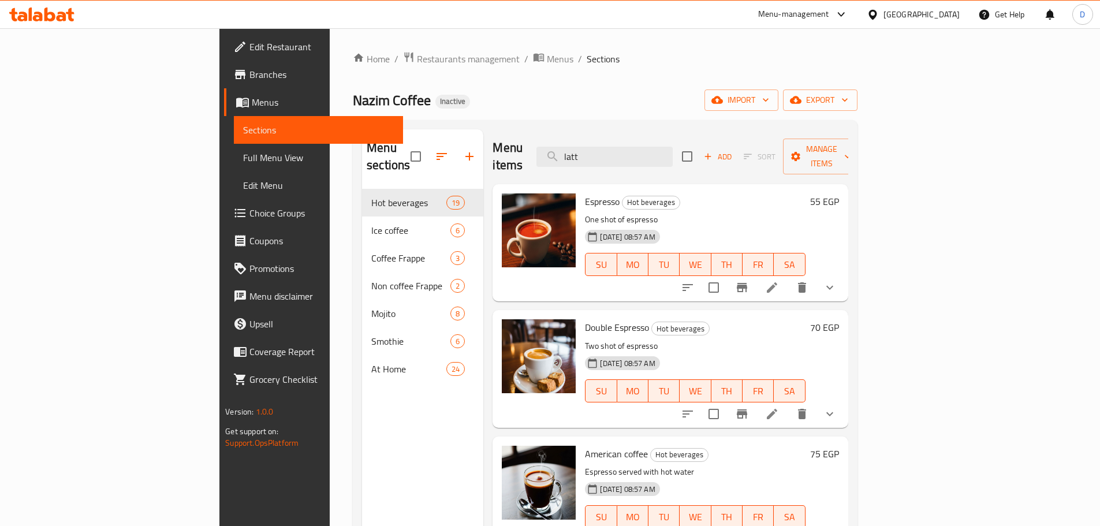
drag, startPoint x: 665, startPoint y: 153, endPoint x: 551, endPoint y: 150, distance: 114.4
click at [551, 150] on div "Menu items latt Add Sort Manage items" at bounding box center [670, 156] width 355 height 55
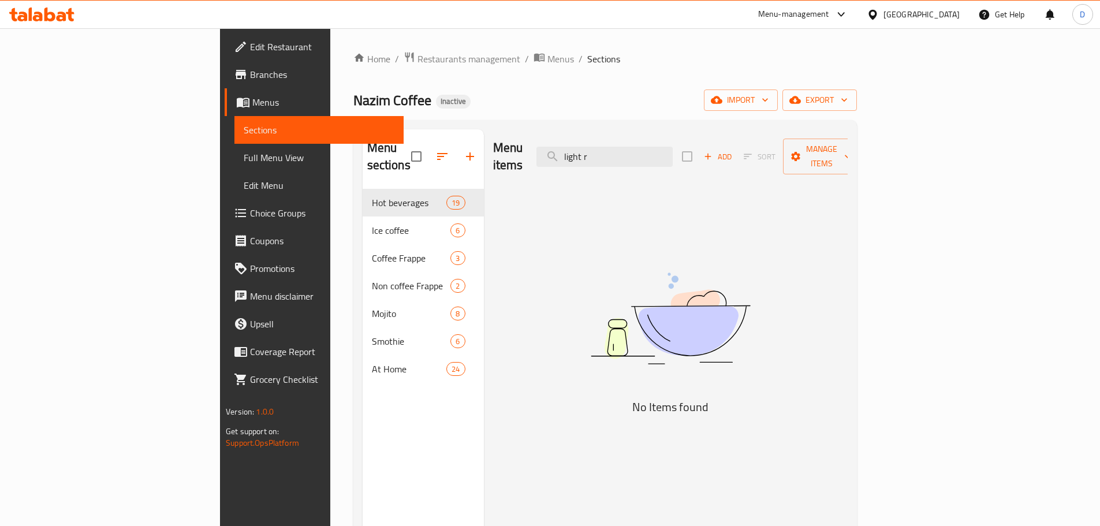
drag, startPoint x: 691, startPoint y: 151, endPoint x: 615, endPoint y: 151, distance: 75.7
click at [615, 151] on div "Menu items light r Add Sort Manage items" at bounding box center [670, 156] width 355 height 55
drag, startPoint x: 620, startPoint y: 154, endPoint x: 603, endPoint y: 154, distance: 17.9
click at [603, 154] on div "Menu items light r Add Sort Manage items" at bounding box center [670, 156] width 355 height 55
drag, startPoint x: 662, startPoint y: 148, endPoint x: 622, endPoint y: 148, distance: 39.9
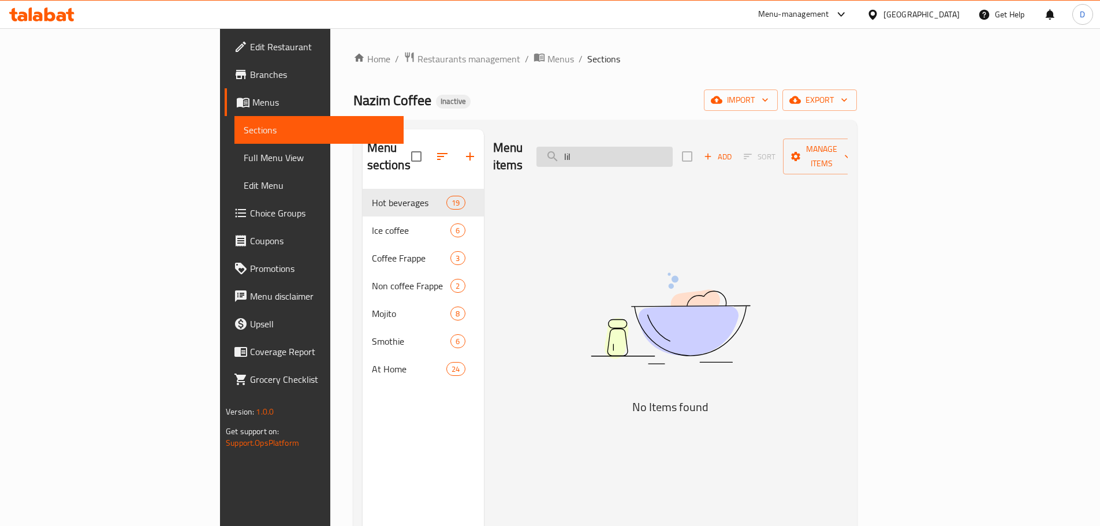
click at [622, 148] on input "lil" at bounding box center [605, 157] width 136 height 20
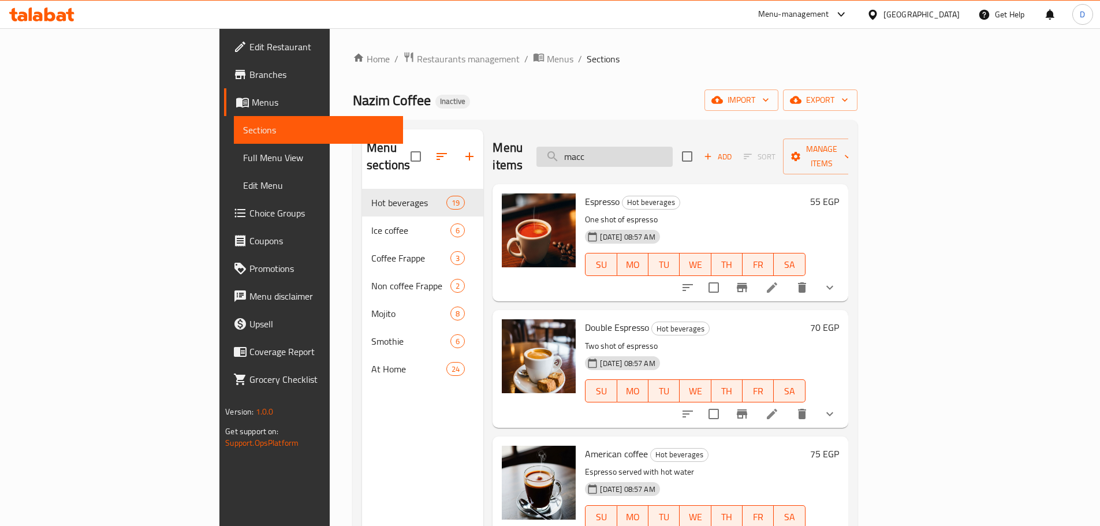
drag, startPoint x: 681, startPoint y: 154, endPoint x: 616, endPoint y: 155, distance: 65.3
click at [616, 155] on input "macc" at bounding box center [605, 157] width 136 height 20
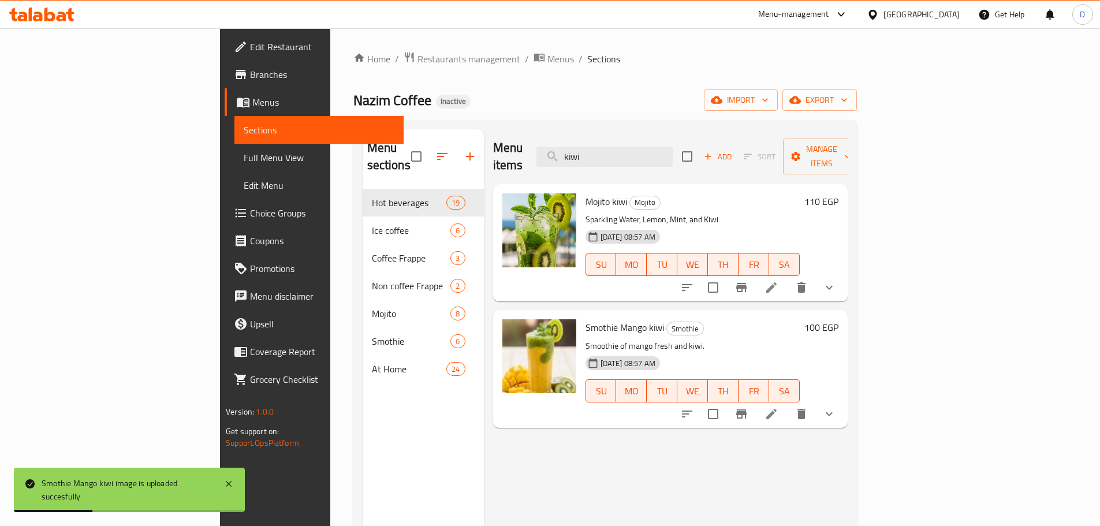
drag, startPoint x: 683, startPoint y: 150, endPoint x: 565, endPoint y: 151, distance: 118.4
click at [565, 151] on div "Menu items kiwi Add Sort Manage items" at bounding box center [670, 156] width 355 height 55
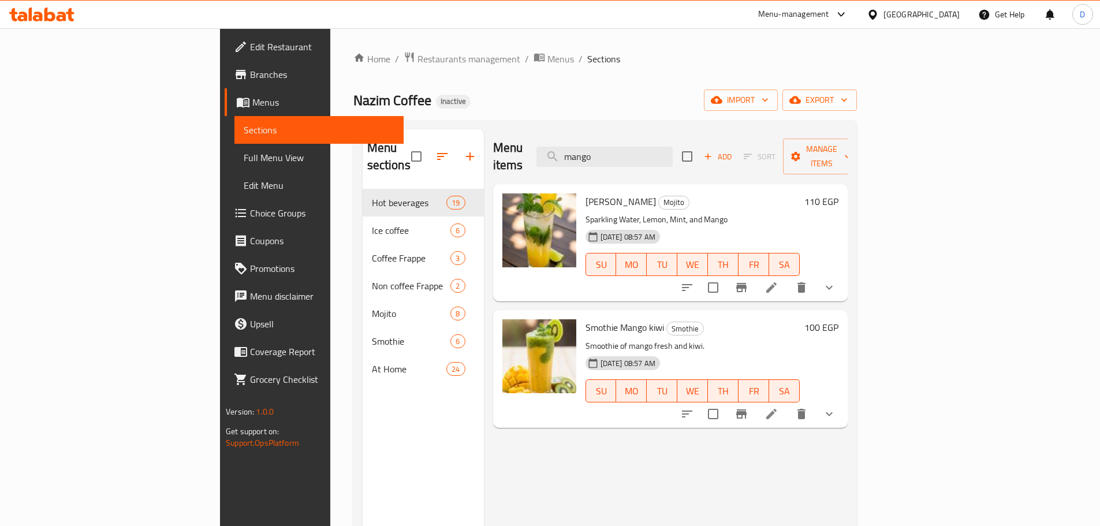
drag, startPoint x: 676, startPoint y: 149, endPoint x: 592, endPoint y: 159, distance: 84.4
click at [592, 159] on div "Menu items mango Add Sort Manage items" at bounding box center [670, 156] width 355 height 55
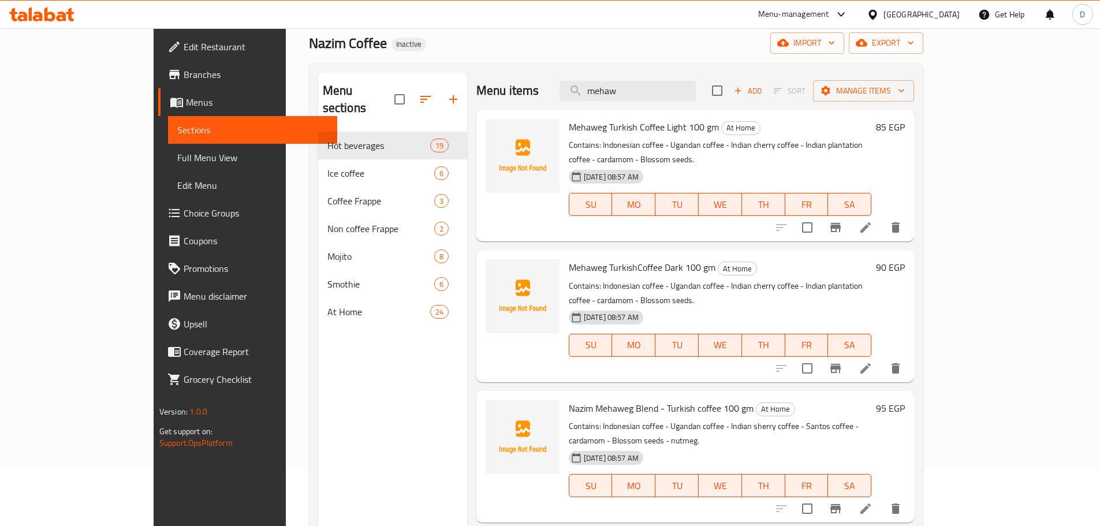
scroll to position [58, 0]
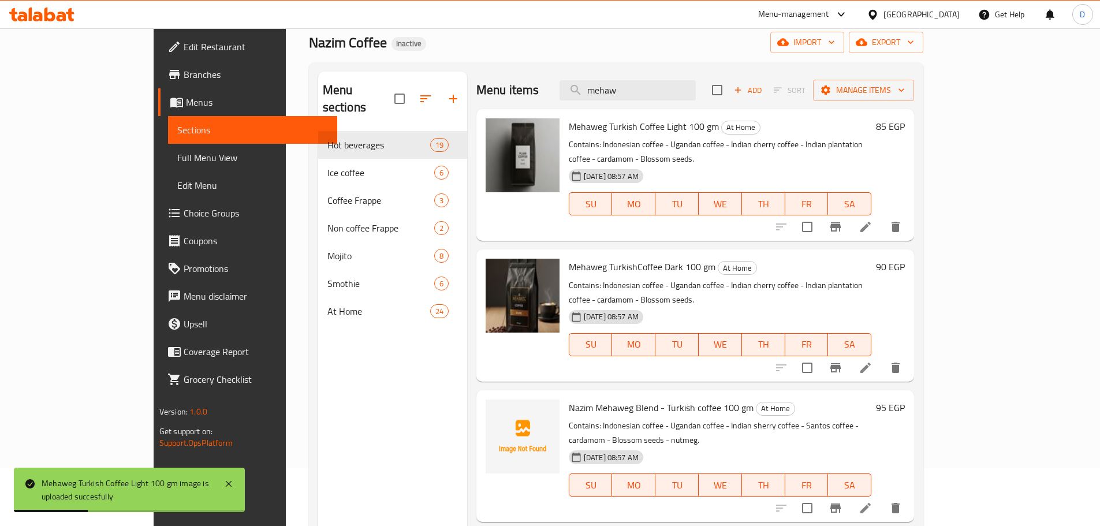
drag, startPoint x: 685, startPoint y: 84, endPoint x: 558, endPoint y: 95, distance: 126.9
click at [558, 95] on div "Menu items mehaw Add Sort Manage items" at bounding box center [696, 91] width 438 height 38
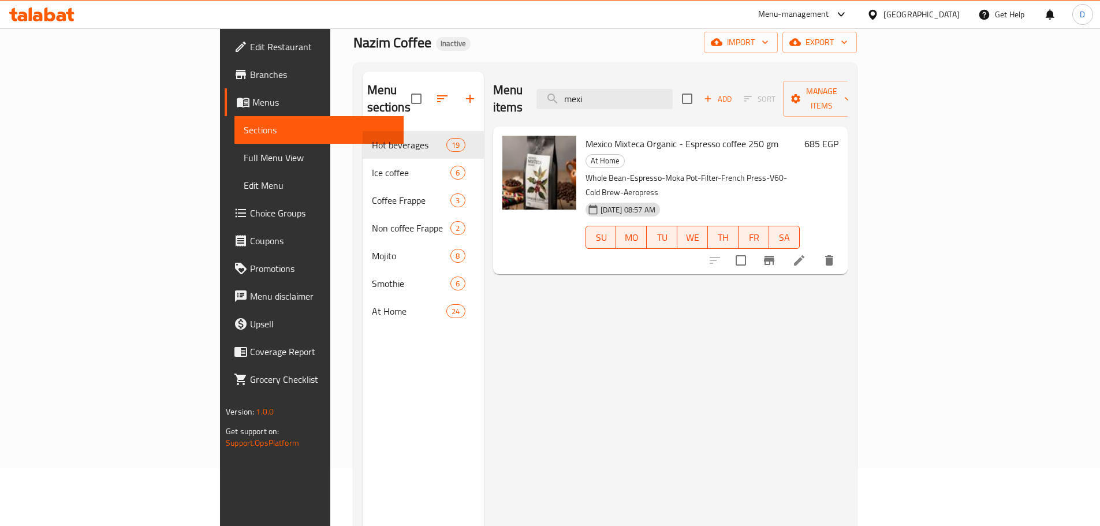
drag, startPoint x: 680, startPoint y: 91, endPoint x: 613, endPoint y: 90, distance: 67.0
click at [613, 90] on div "Menu items mexi Add Sort Manage items" at bounding box center [670, 99] width 355 height 55
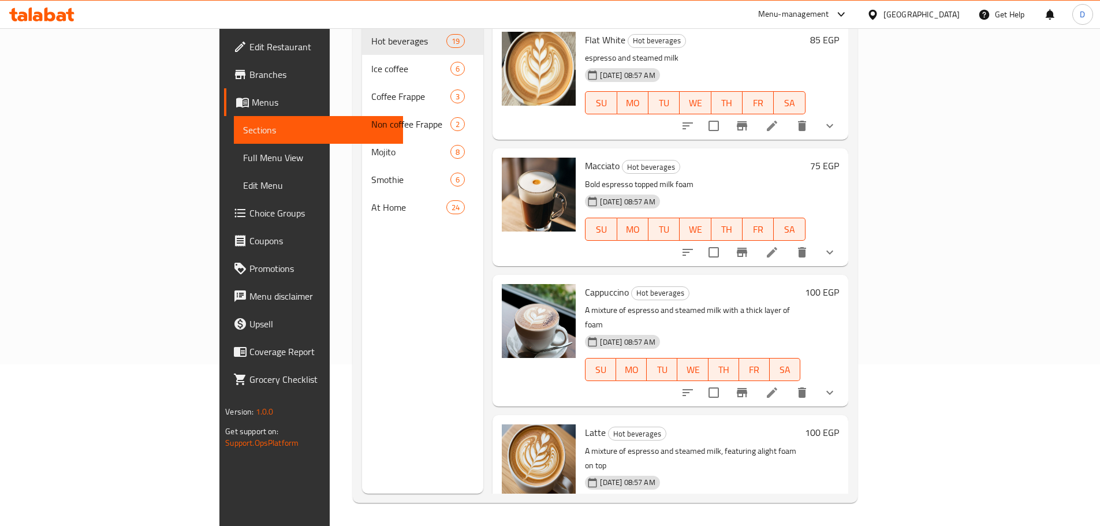
scroll to position [0, 0]
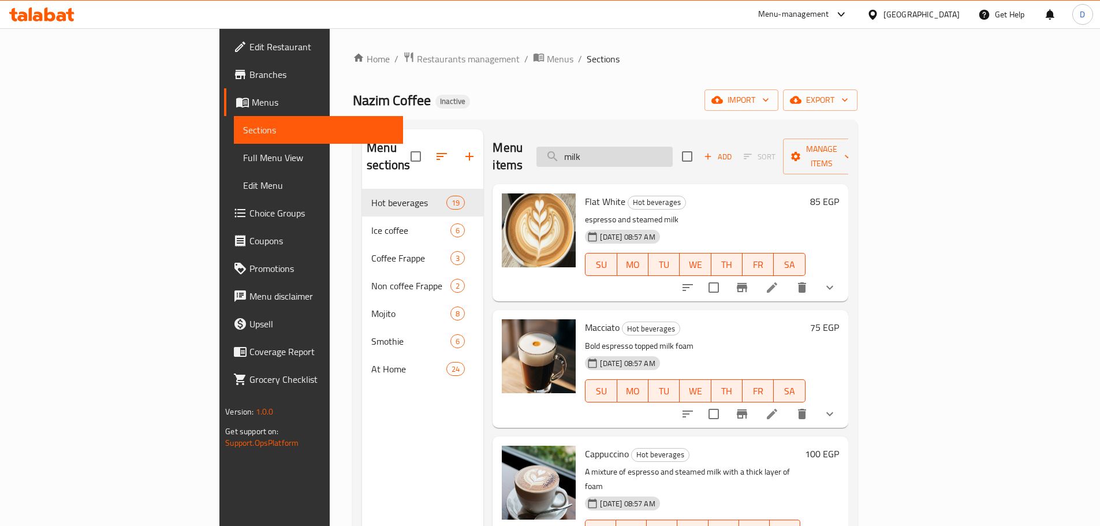
drag, startPoint x: 664, startPoint y: 150, endPoint x: 614, endPoint y: 157, distance: 50.7
click at [614, 157] on input "milk" at bounding box center [605, 157] width 136 height 20
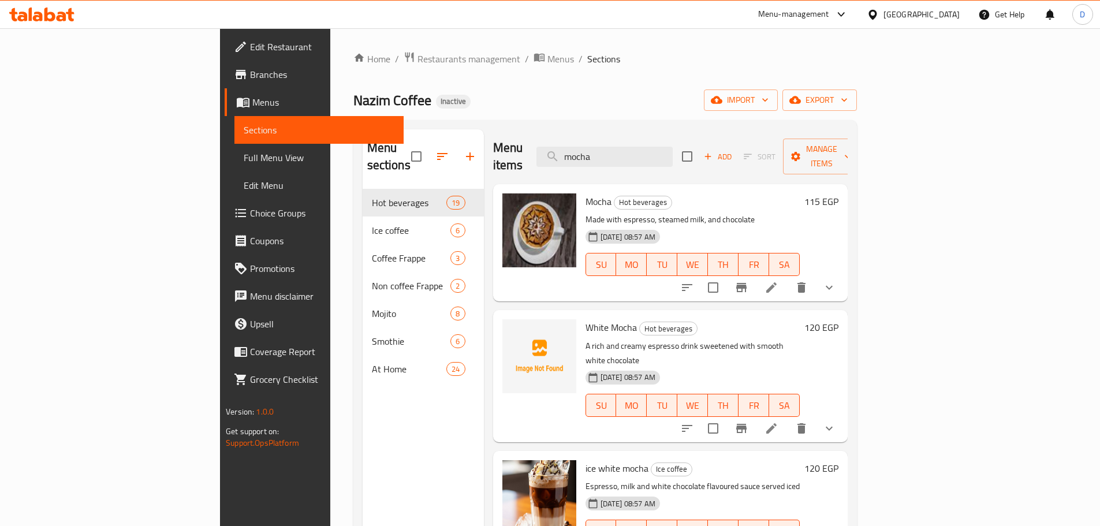
drag, startPoint x: 617, startPoint y: 156, endPoint x: 605, endPoint y: 158, distance: 11.8
click at [605, 158] on div "Menu items mocha Add Sort Manage items" at bounding box center [670, 156] width 355 height 55
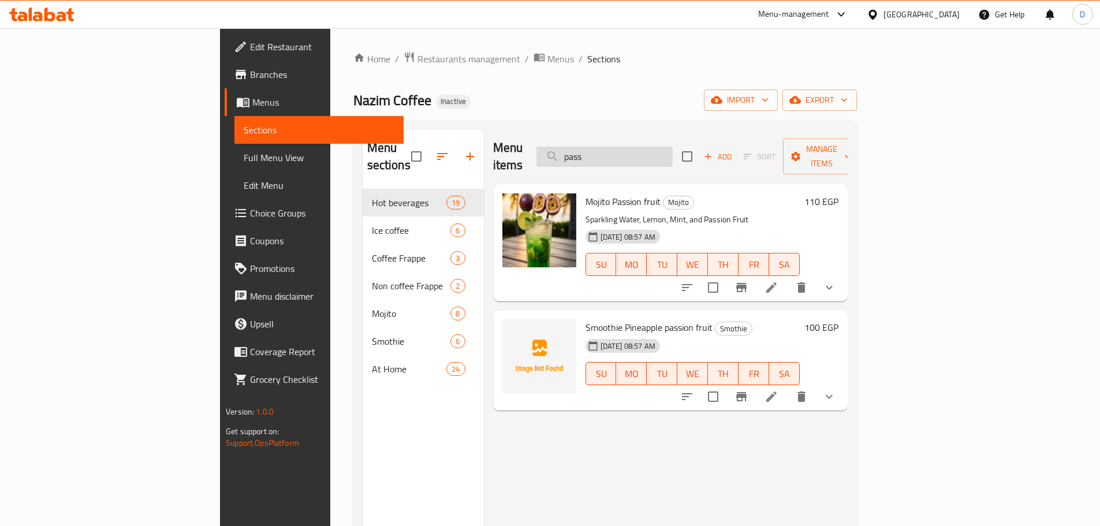
drag, startPoint x: 679, startPoint y: 151, endPoint x: 635, endPoint y: 157, distance: 43.6
click at [635, 157] on input "pass" at bounding box center [605, 157] width 136 height 20
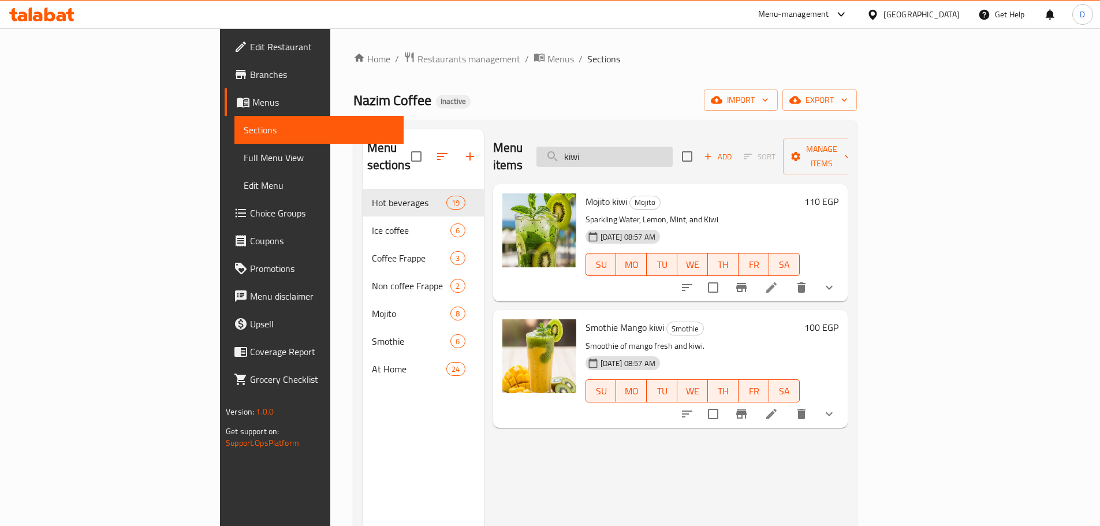
drag, startPoint x: 672, startPoint y: 140, endPoint x: 622, endPoint y: 146, distance: 50.6
click at [622, 147] on input "kiwi" at bounding box center [605, 157] width 136 height 20
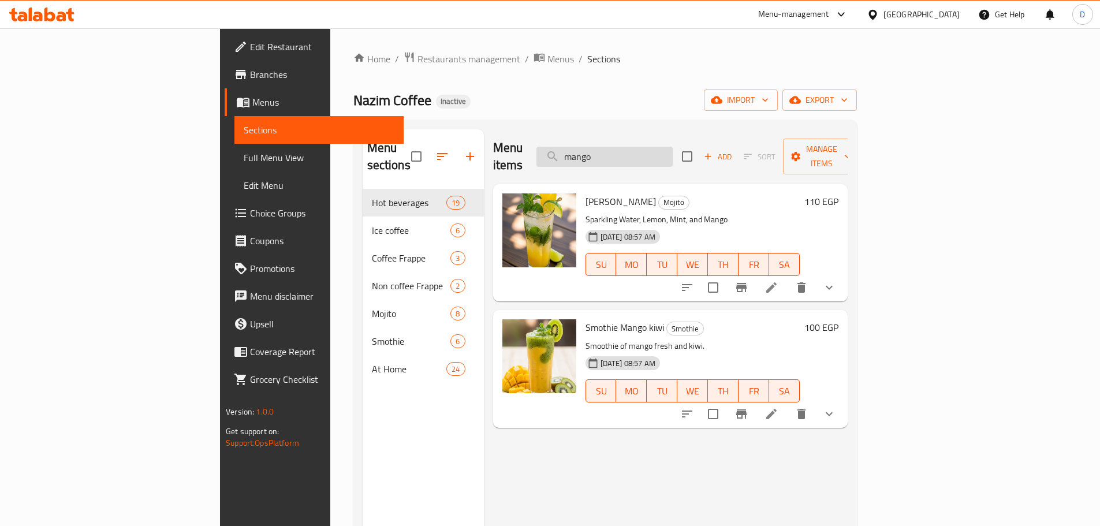
drag, startPoint x: 697, startPoint y: 146, endPoint x: 623, endPoint y: 145, distance: 73.9
click at [623, 147] on input "mango" at bounding box center [605, 157] width 136 height 20
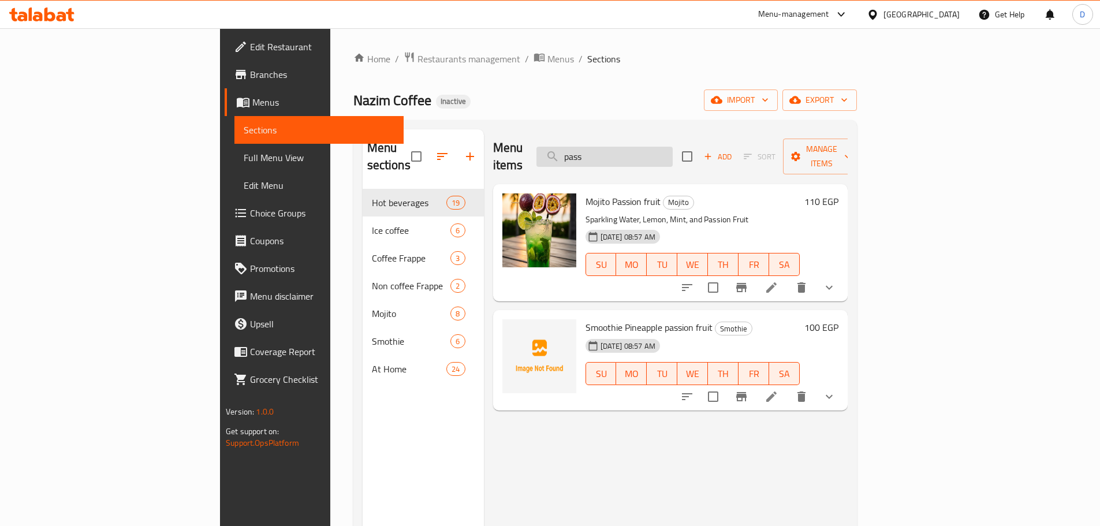
drag, startPoint x: 685, startPoint y: 150, endPoint x: 626, endPoint y: 151, distance: 58.4
click at [626, 151] on input "pass" at bounding box center [605, 157] width 136 height 20
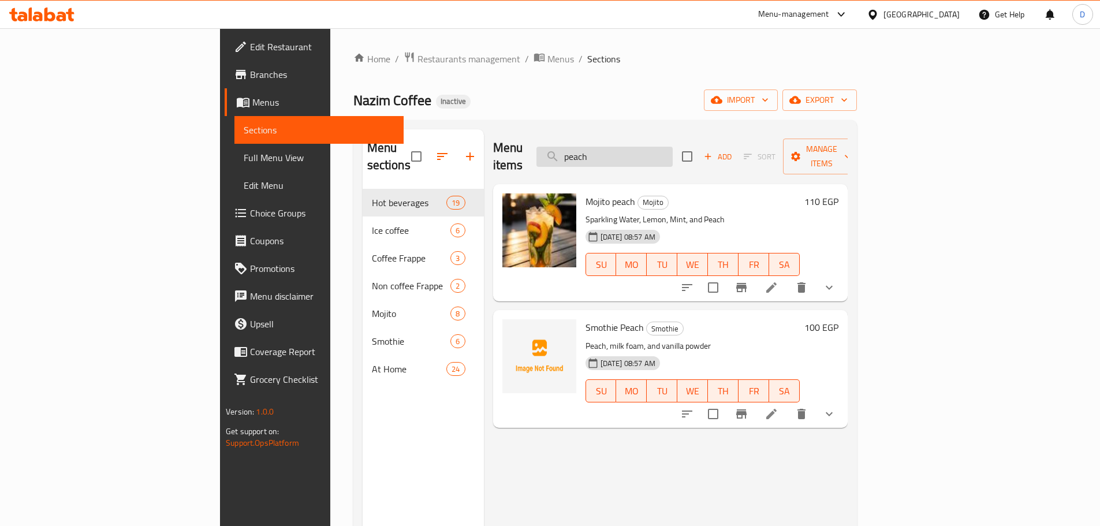
drag, startPoint x: 674, startPoint y: 148, endPoint x: 634, endPoint y: 157, distance: 40.9
click at [634, 157] on input "peach" at bounding box center [605, 157] width 136 height 20
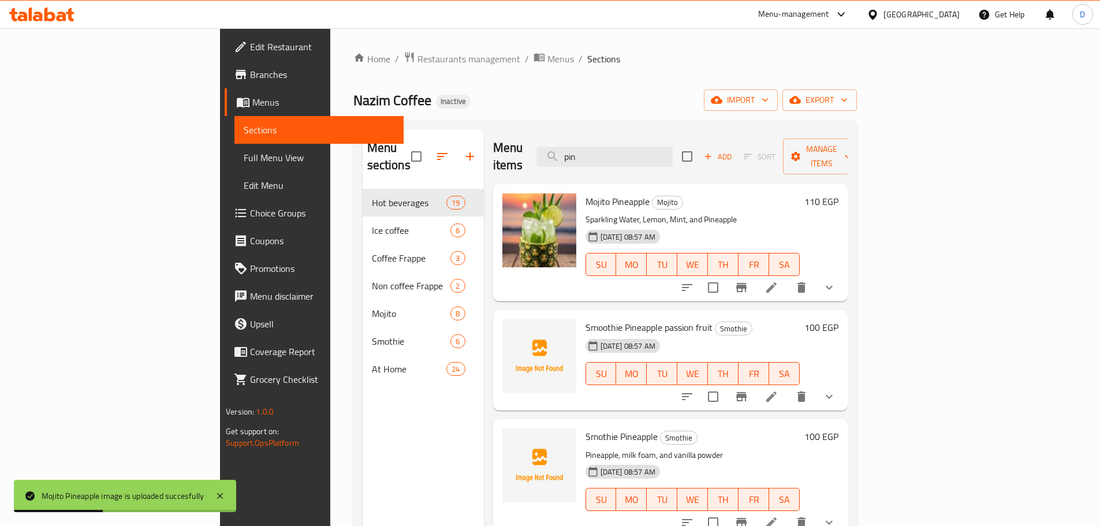
drag, startPoint x: 660, startPoint y: 148, endPoint x: 615, endPoint y: 158, distance: 46.1
click at [615, 158] on div "Menu items pin Add Sort Manage items" at bounding box center [670, 156] width 355 height 55
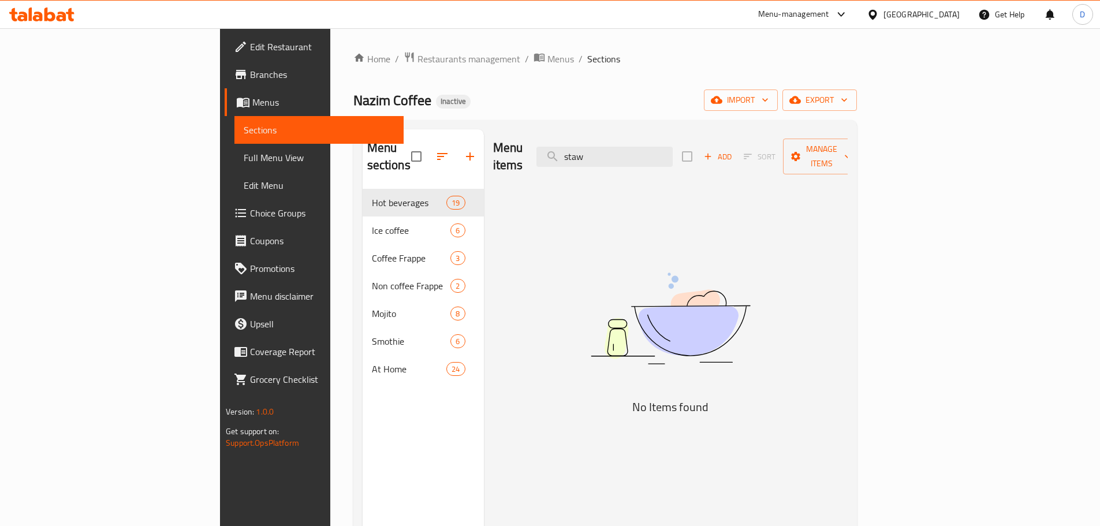
drag, startPoint x: 670, startPoint y: 146, endPoint x: 598, endPoint y: 162, distance: 72.7
click at [598, 162] on div "Menu items staw Add Sort Manage items" at bounding box center [670, 156] width 355 height 55
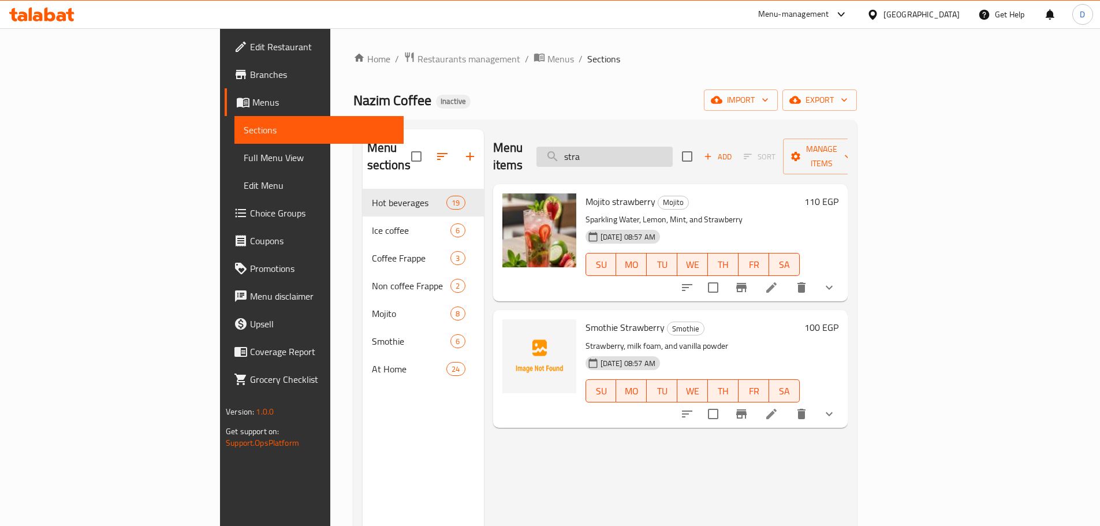
drag, startPoint x: 683, startPoint y: 146, endPoint x: 620, endPoint y: 147, distance: 63.0
click at [620, 147] on input "stra" at bounding box center [605, 157] width 136 height 20
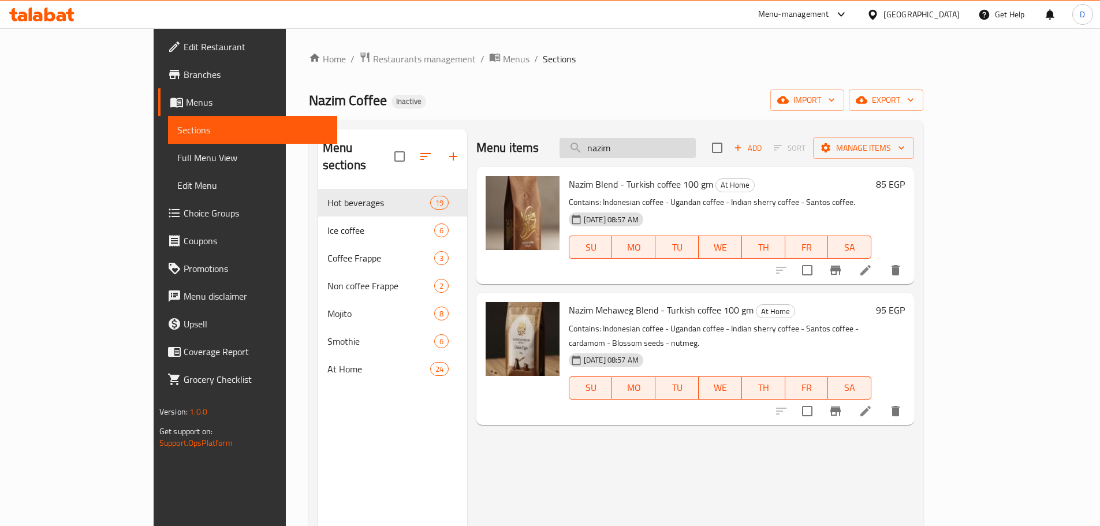
drag, startPoint x: 683, startPoint y: 152, endPoint x: 619, endPoint y: 140, distance: 64.6
click at [619, 140] on input "nazim" at bounding box center [628, 148] width 136 height 20
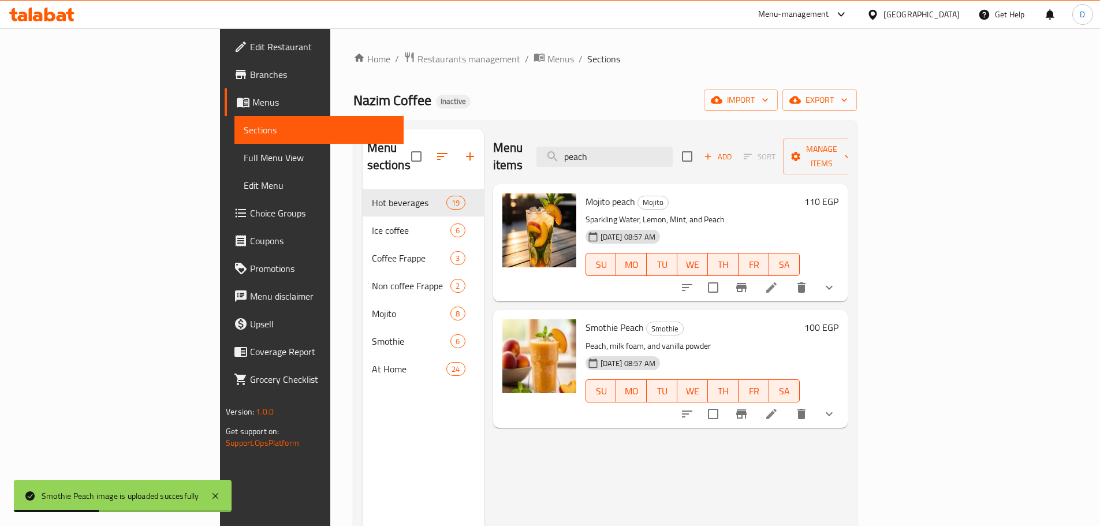
drag, startPoint x: 694, startPoint y: 153, endPoint x: 605, endPoint y: 146, distance: 89.8
click at [605, 146] on div "Menu items peach Add Sort Manage items" at bounding box center [670, 156] width 355 height 55
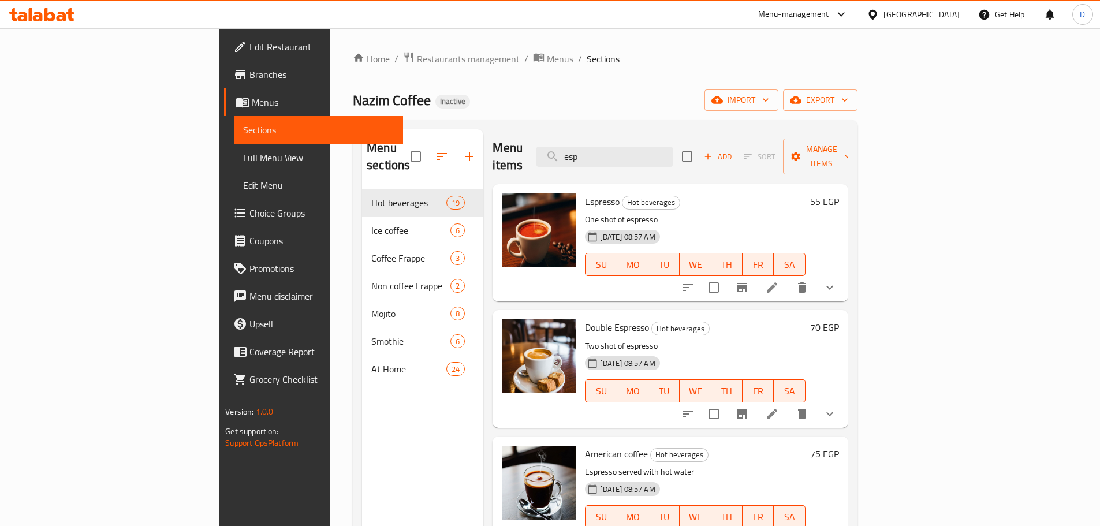
drag, startPoint x: 663, startPoint y: 148, endPoint x: 601, endPoint y: 143, distance: 61.5
click at [601, 143] on div "Menu items esp Add Sort Manage items" at bounding box center [670, 156] width 355 height 55
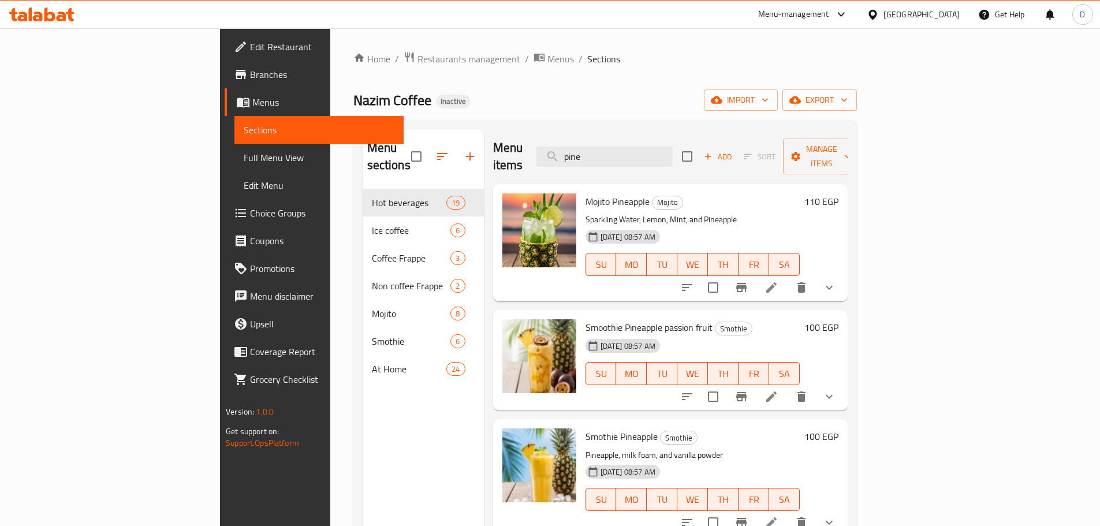
drag, startPoint x: 678, startPoint y: 154, endPoint x: 623, endPoint y: 165, distance: 56.4
click at [623, 165] on div "Menu items pine Add Sort Manage items" at bounding box center [670, 156] width 355 height 55
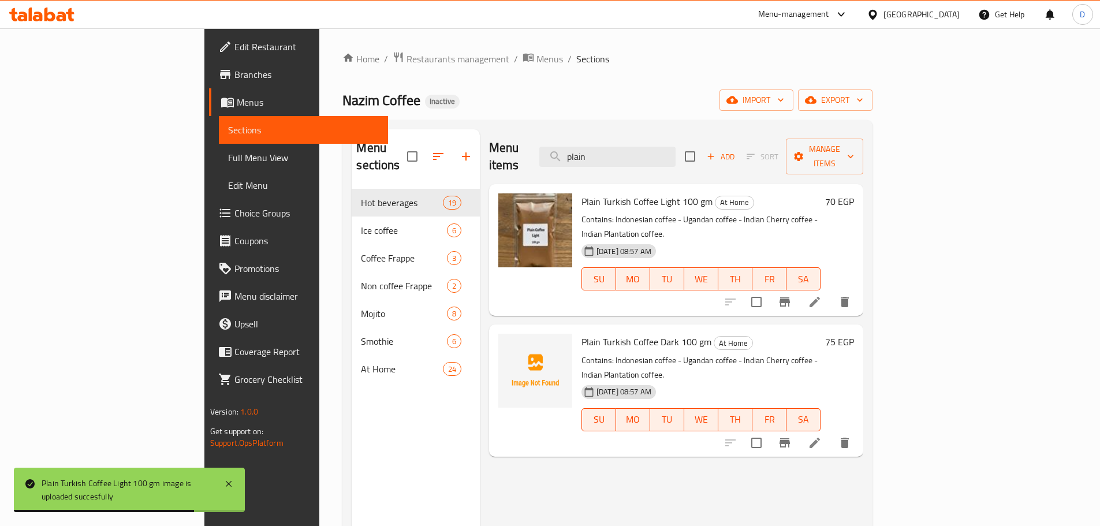
drag, startPoint x: 676, startPoint y: 149, endPoint x: 608, endPoint y: 158, distance: 69.3
click at [608, 158] on div "Menu items plain Add Sort Manage items" at bounding box center [676, 156] width 374 height 55
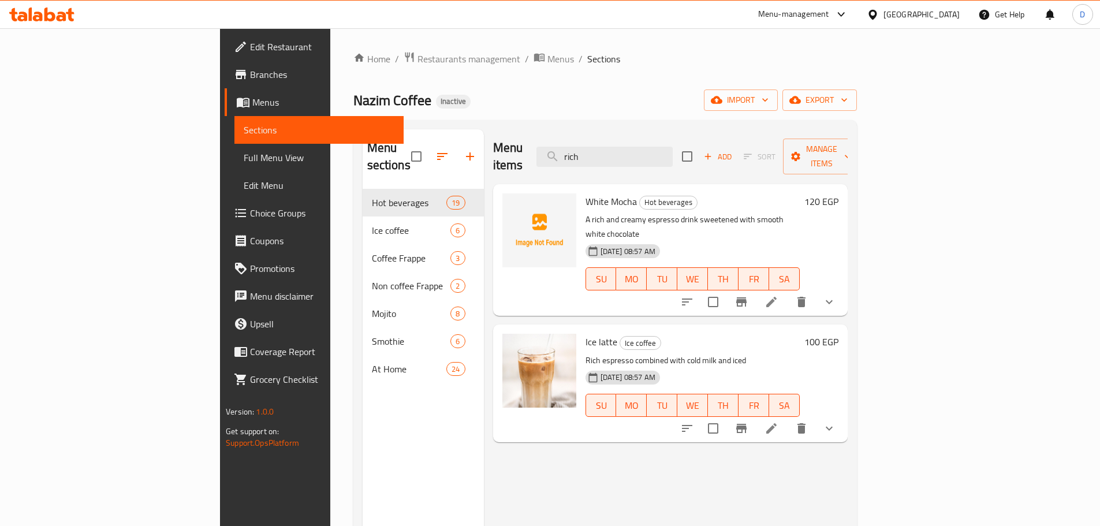
type input "rich e"
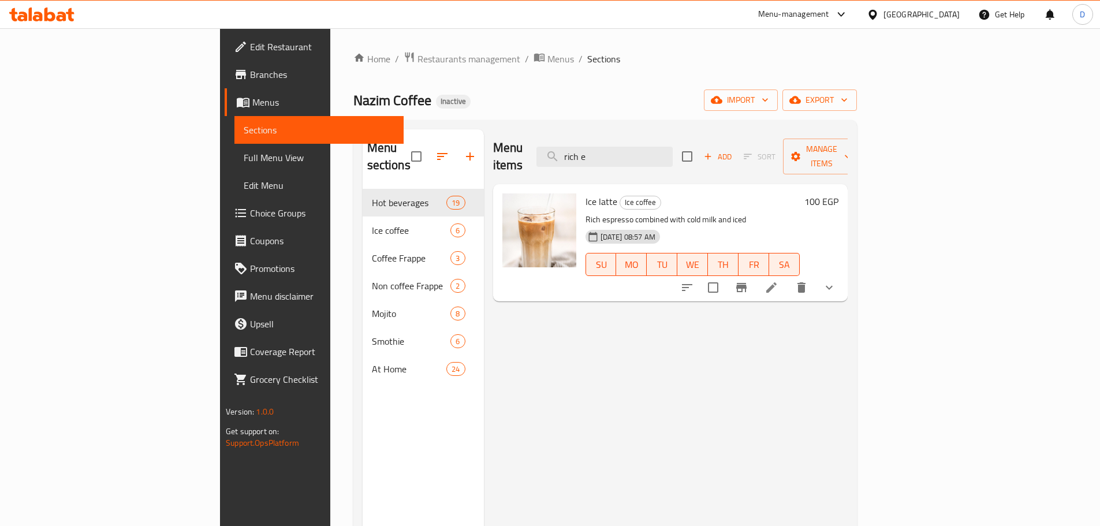
drag, startPoint x: 674, startPoint y: 147, endPoint x: 603, endPoint y: 153, distance: 71.3
click at [603, 153] on div "Menu items rich e Add Sort Manage items" at bounding box center [670, 156] width 355 height 55
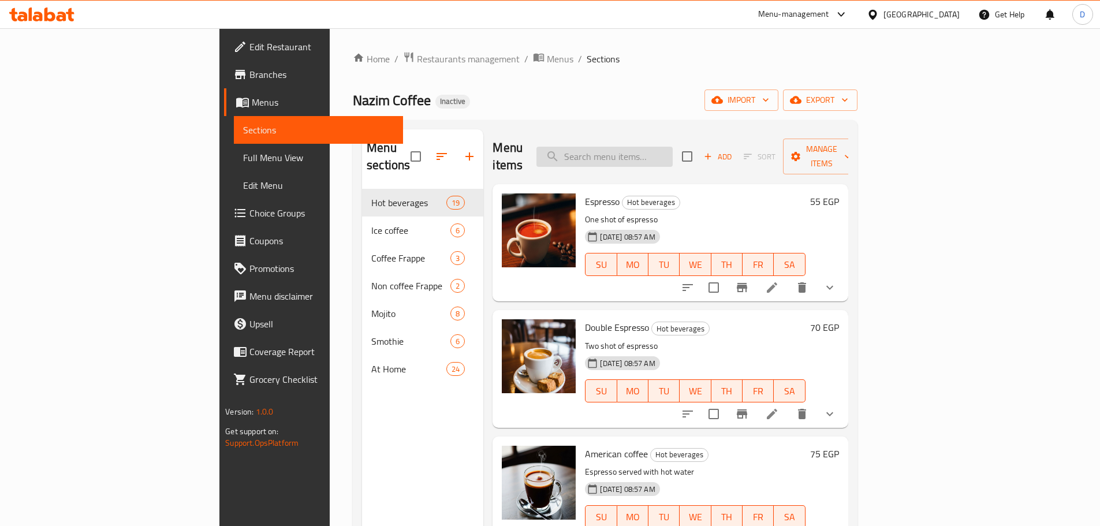
click at [673, 147] on input "search" at bounding box center [605, 157] width 136 height 20
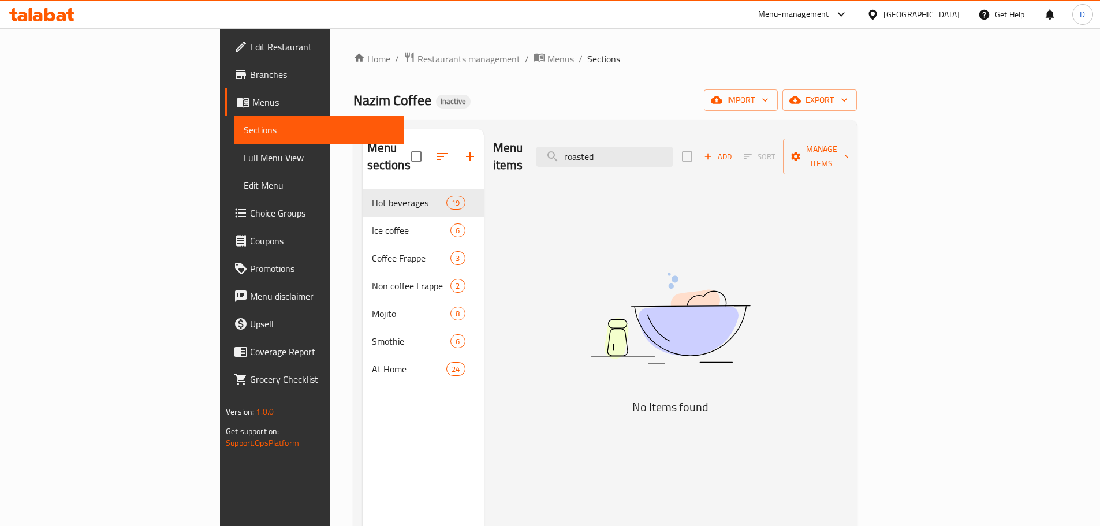
drag, startPoint x: 690, startPoint y: 154, endPoint x: 643, endPoint y: 161, distance: 48.0
click at [643, 161] on div "Menu items roasted Add Sort Manage items" at bounding box center [670, 156] width 355 height 55
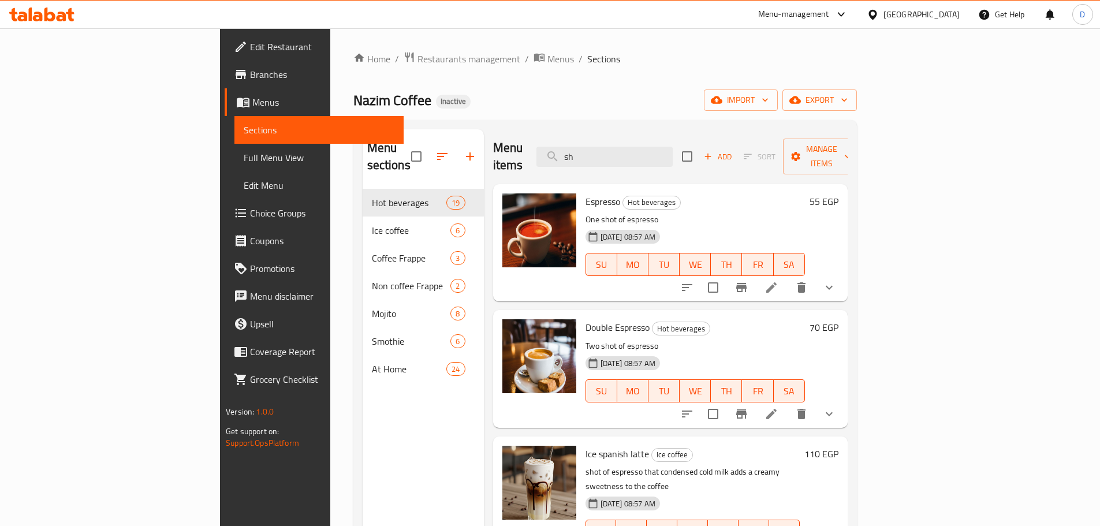
type input "s"
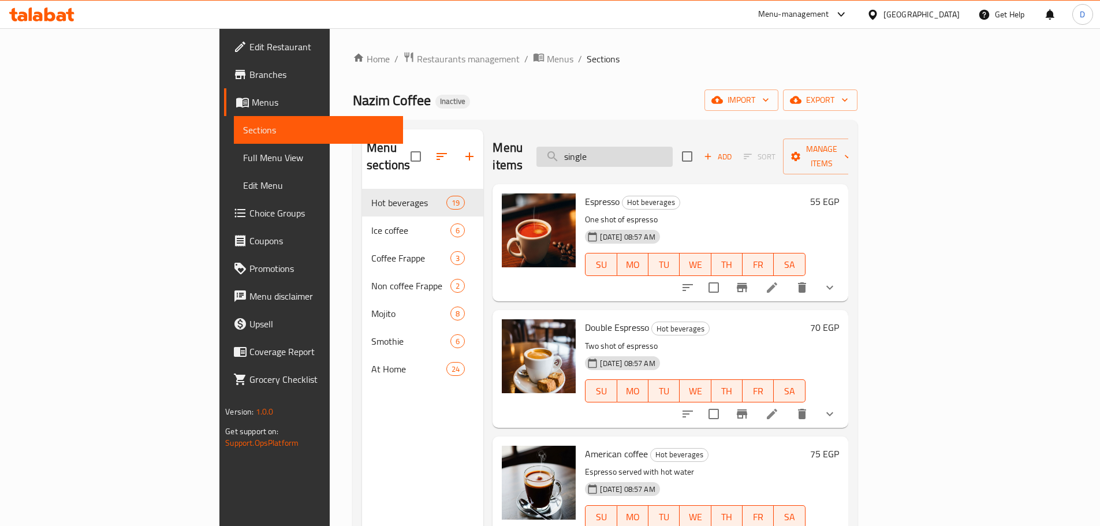
click at [673, 158] on input "single" at bounding box center [605, 157] width 136 height 20
click at [673, 155] on input "single" at bounding box center [605, 157] width 136 height 20
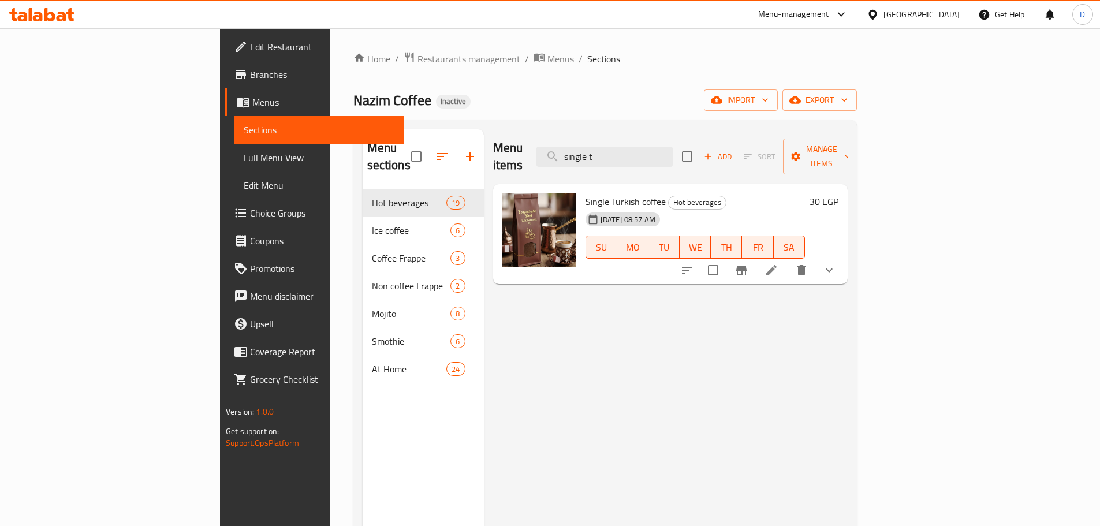
drag, startPoint x: 675, startPoint y: 153, endPoint x: 588, endPoint y: 156, distance: 87.3
click at [588, 156] on div "Menu items single t Add Sort Manage items" at bounding box center [670, 156] width 355 height 55
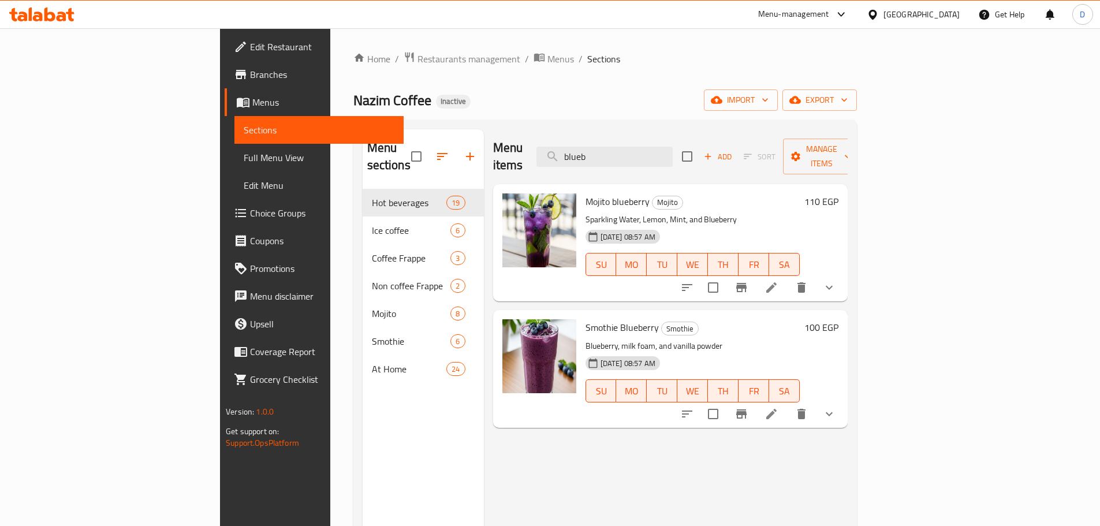
drag, startPoint x: 685, startPoint y: 153, endPoint x: 609, endPoint y: 153, distance: 75.1
click at [609, 153] on div "Menu items blueb Add Sort Manage items" at bounding box center [670, 156] width 355 height 55
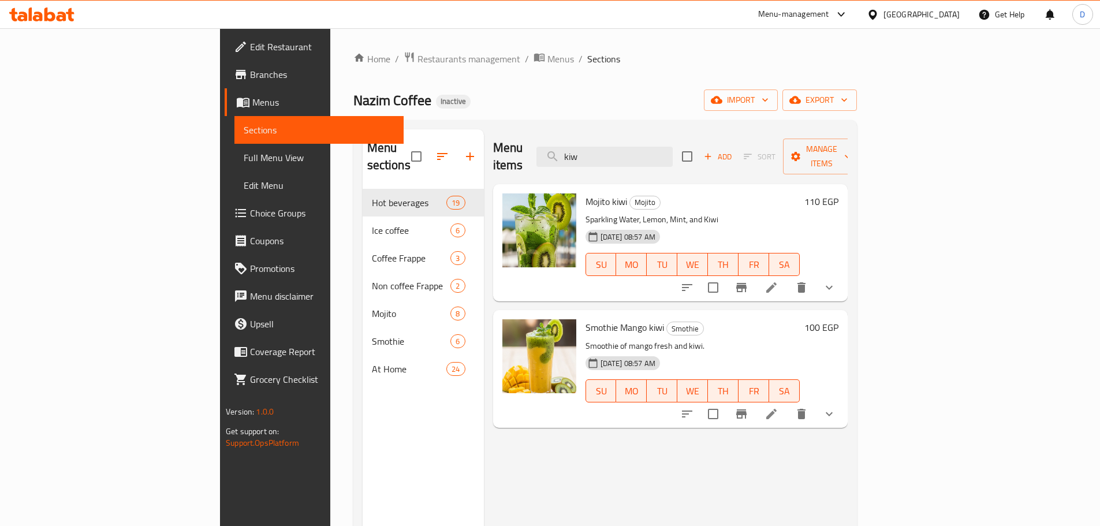
drag, startPoint x: 664, startPoint y: 149, endPoint x: 616, endPoint y: 149, distance: 48.5
click at [616, 149] on div "Menu items kiw Add Sort Manage items" at bounding box center [670, 156] width 355 height 55
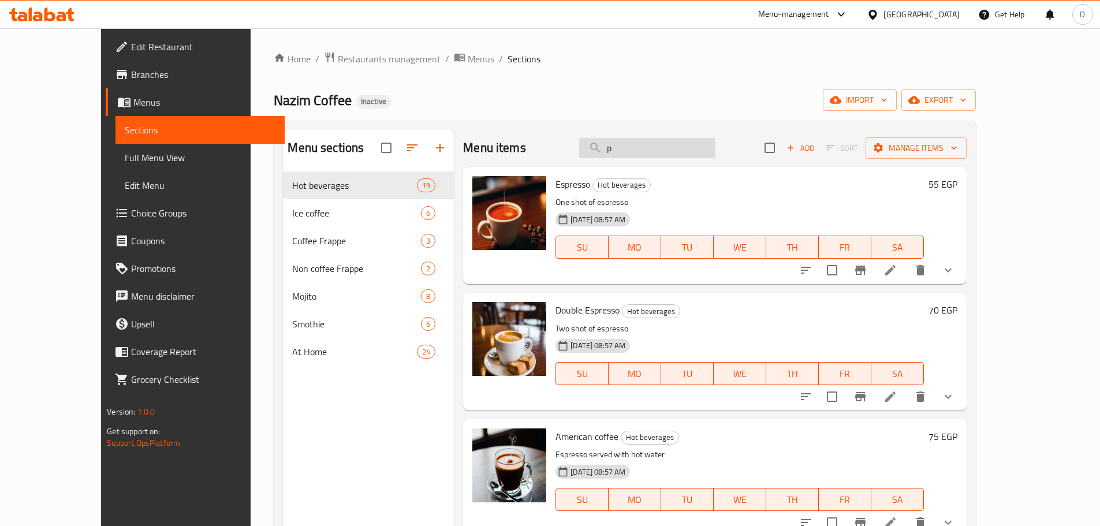
click at [679, 151] on input "p" at bounding box center [647, 148] width 136 height 20
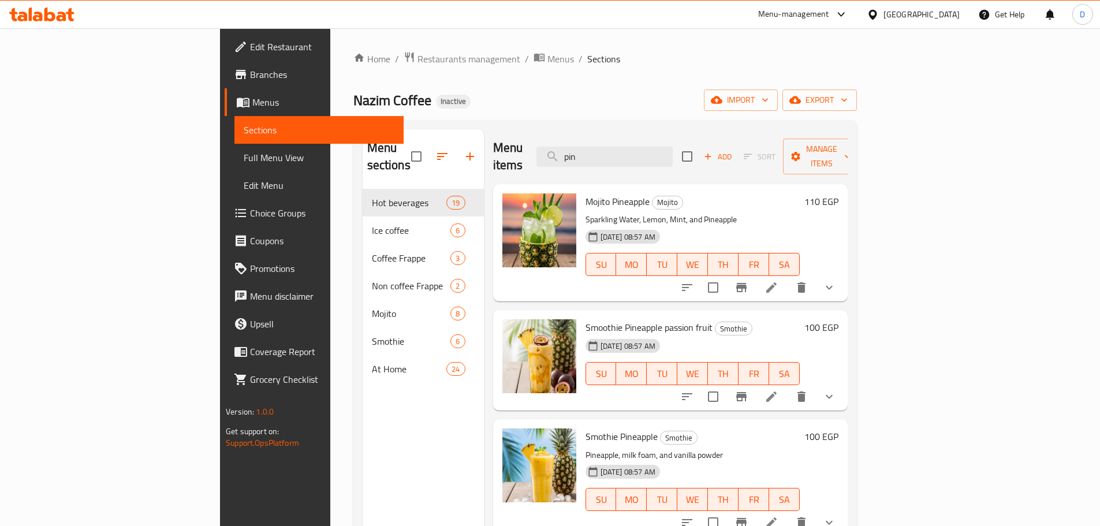
drag, startPoint x: 670, startPoint y: 151, endPoint x: 617, endPoint y: 159, distance: 53.8
click at [617, 159] on div "Menu items pin Add Sort Manage items" at bounding box center [670, 156] width 355 height 55
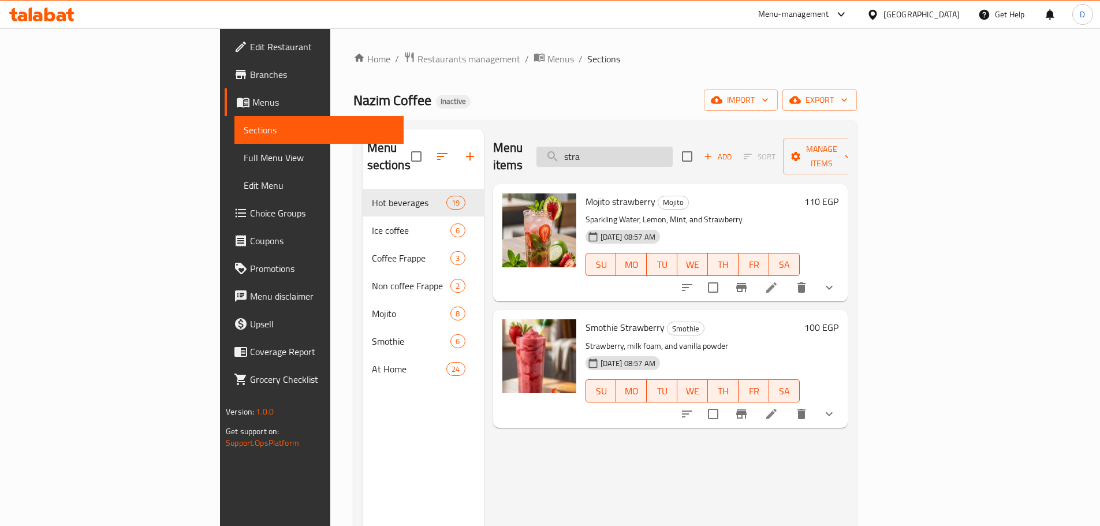
drag, startPoint x: 684, startPoint y: 143, endPoint x: 624, endPoint y: 154, distance: 61.2
click at [624, 154] on input "stra" at bounding box center [605, 157] width 136 height 20
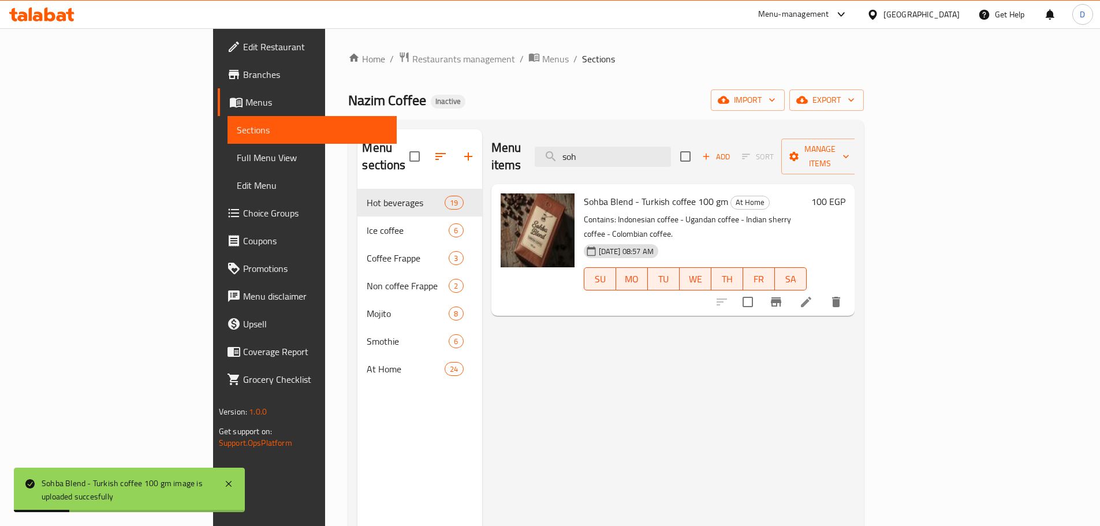
drag, startPoint x: 686, startPoint y: 149, endPoint x: 603, endPoint y: 153, distance: 82.7
click at [603, 153] on div "Menu items soh Add Sort Manage items" at bounding box center [674, 156] width 364 height 55
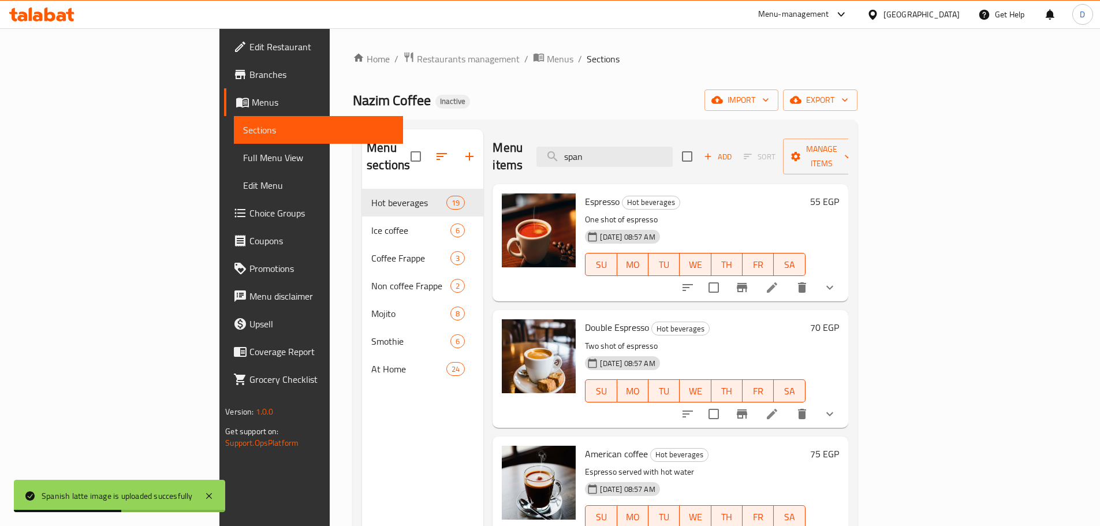
drag, startPoint x: 689, startPoint y: 147, endPoint x: 605, endPoint y: 161, distance: 84.9
click at [605, 161] on div "Menu items span Add Sort Manage items" at bounding box center [670, 156] width 355 height 55
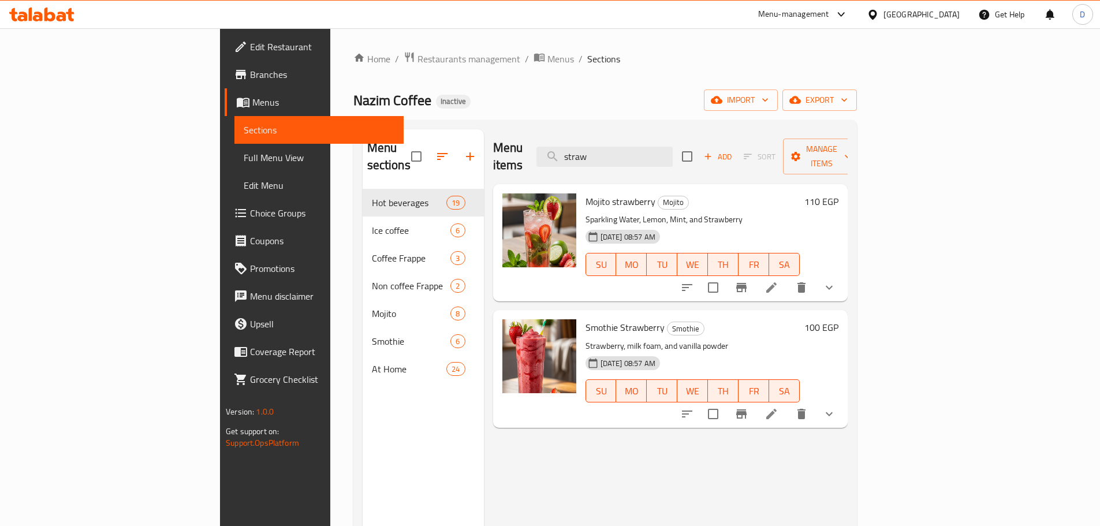
drag, startPoint x: 691, startPoint y: 151, endPoint x: 631, endPoint y: 160, distance: 60.7
click at [631, 160] on div "Menu items straw Add Sort Manage items" at bounding box center [670, 156] width 355 height 55
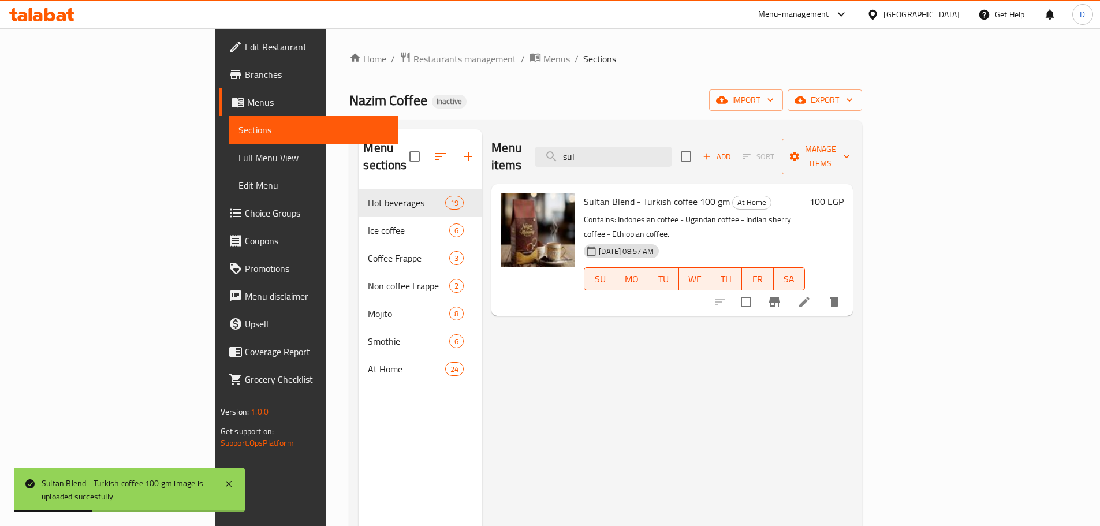
drag, startPoint x: 666, startPoint y: 145, endPoint x: 586, endPoint y: 151, distance: 79.9
click at [586, 151] on div "Menu items sul Add Sort Manage items" at bounding box center [673, 156] width 362 height 55
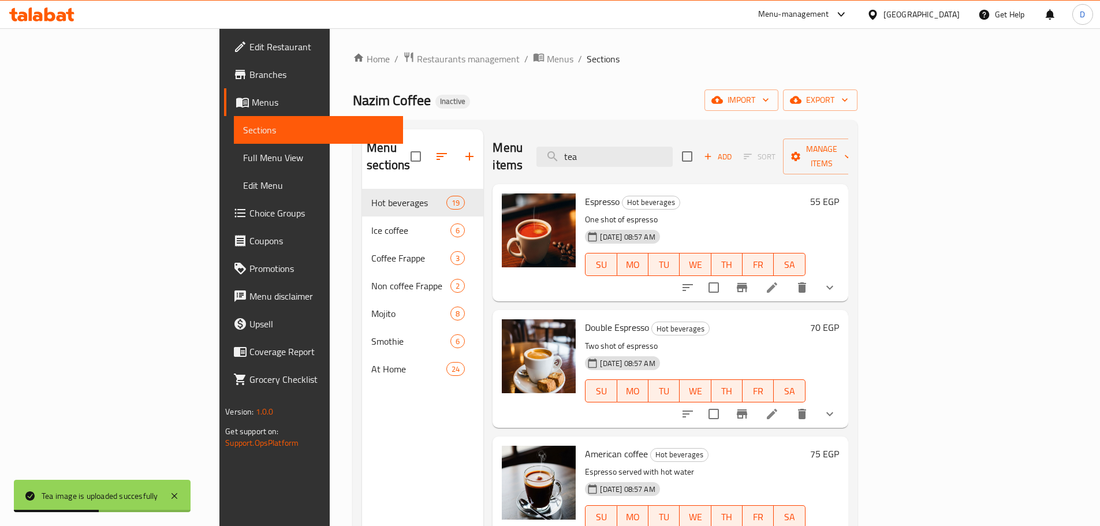
drag, startPoint x: 660, startPoint y: 143, endPoint x: 607, endPoint y: 150, distance: 53.5
click at [607, 150] on div "Menu items tea Add Sort Manage items" at bounding box center [670, 156] width 355 height 55
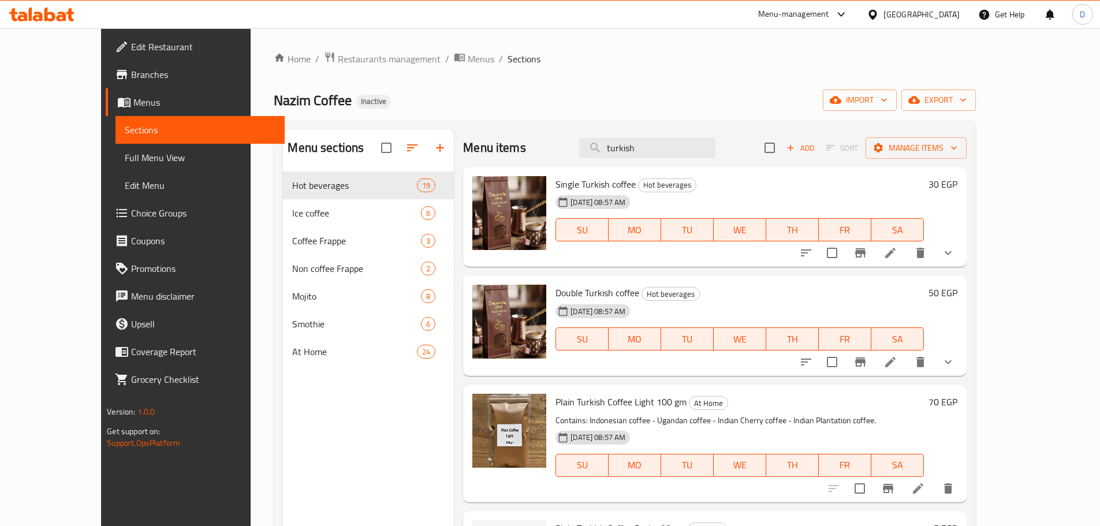
drag, startPoint x: 682, startPoint y: 151, endPoint x: 585, endPoint y: 151, distance: 97.1
click at [585, 151] on div "Menu items turkish Add Sort Manage items" at bounding box center [714, 148] width 503 height 38
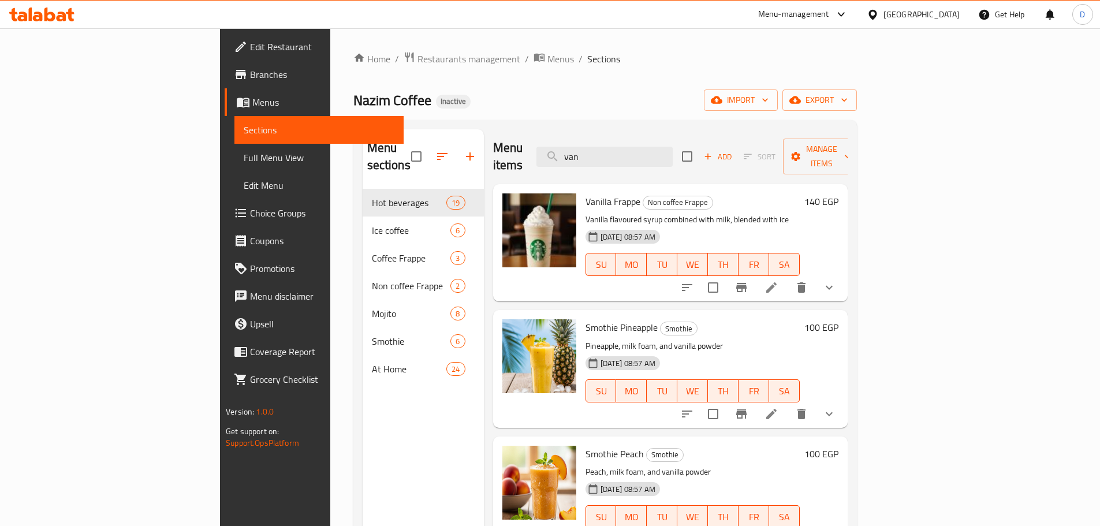
drag, startPoint x: 696, startPoint y: 144, endPoint x: 598, endPoint y: 150, distance: 97.2
click at [598, 150] on div "Menu items van Add Sort Manage items" at bounding box center [670, 156] width 355 height 55
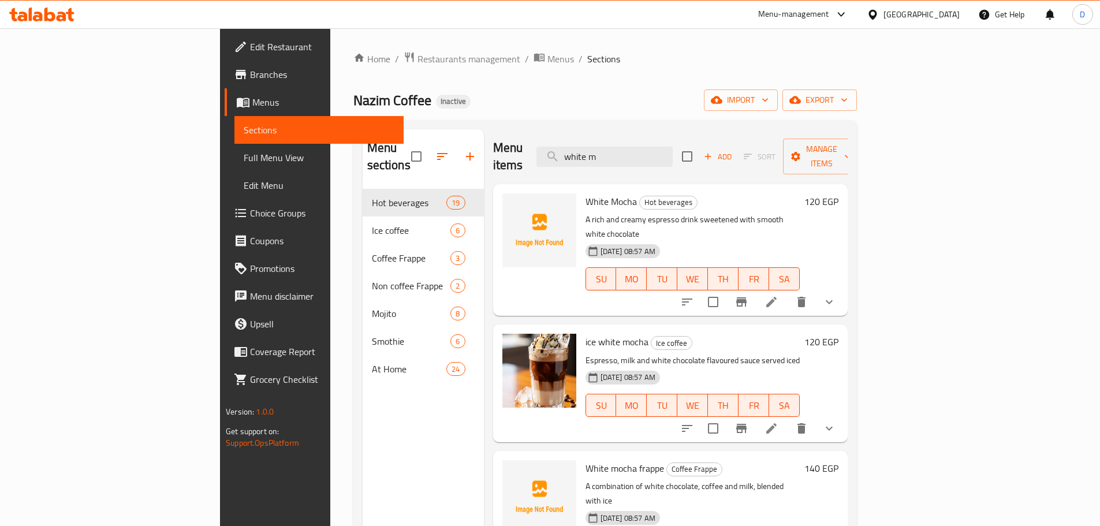
type input "white m"
click at [244, 158] on span "Full Menu View" at bounding box center [319, 158] width 151 height 14
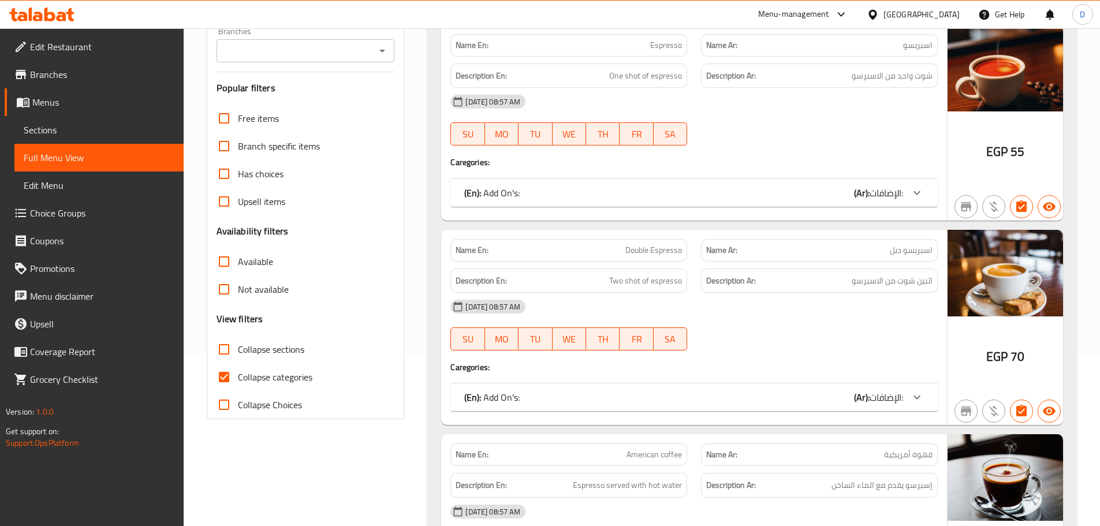
scroll to position [173, 0]
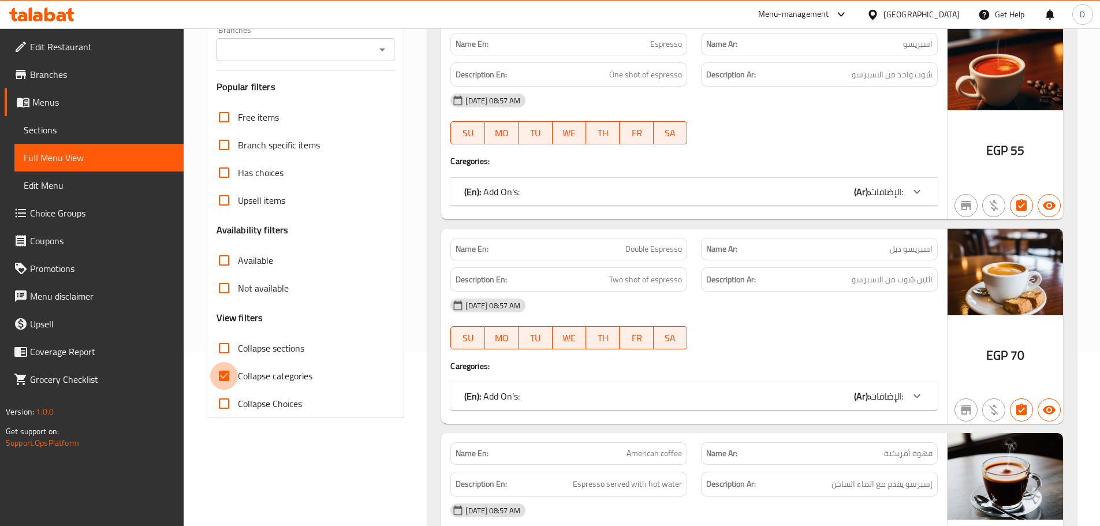
drag, startPoint x: 229, startPoint y: 378, endPoint x: 811, endPoint y: 284, distance: 589.9
click at [229, 378] on input "Collapse categories" at bounding box center [224, 376] width 28 height 28
checkbox input "false"
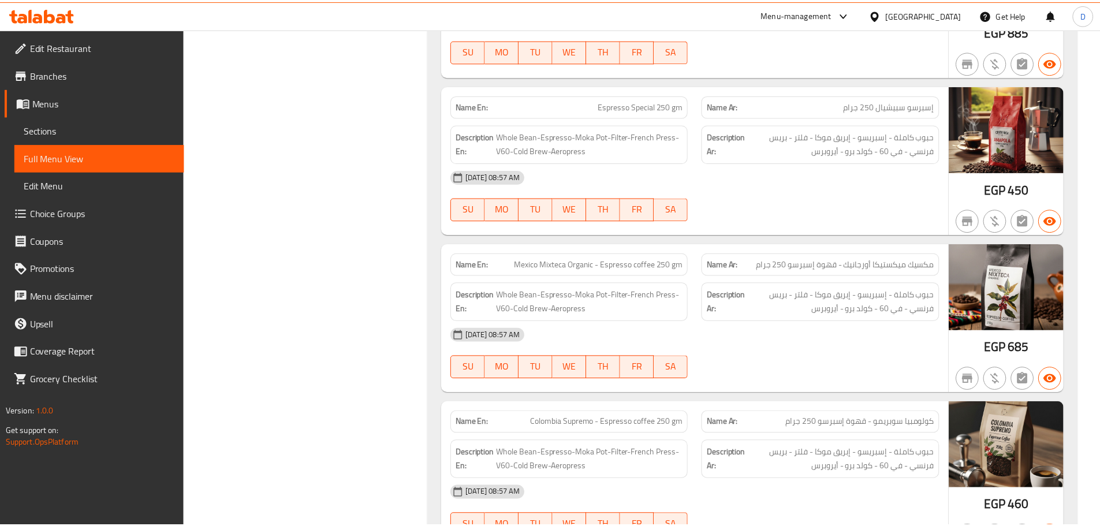
scroll to position [24839, 0]
